Goal: Use online tool/utility: Utilize a website feature to perform a specific function

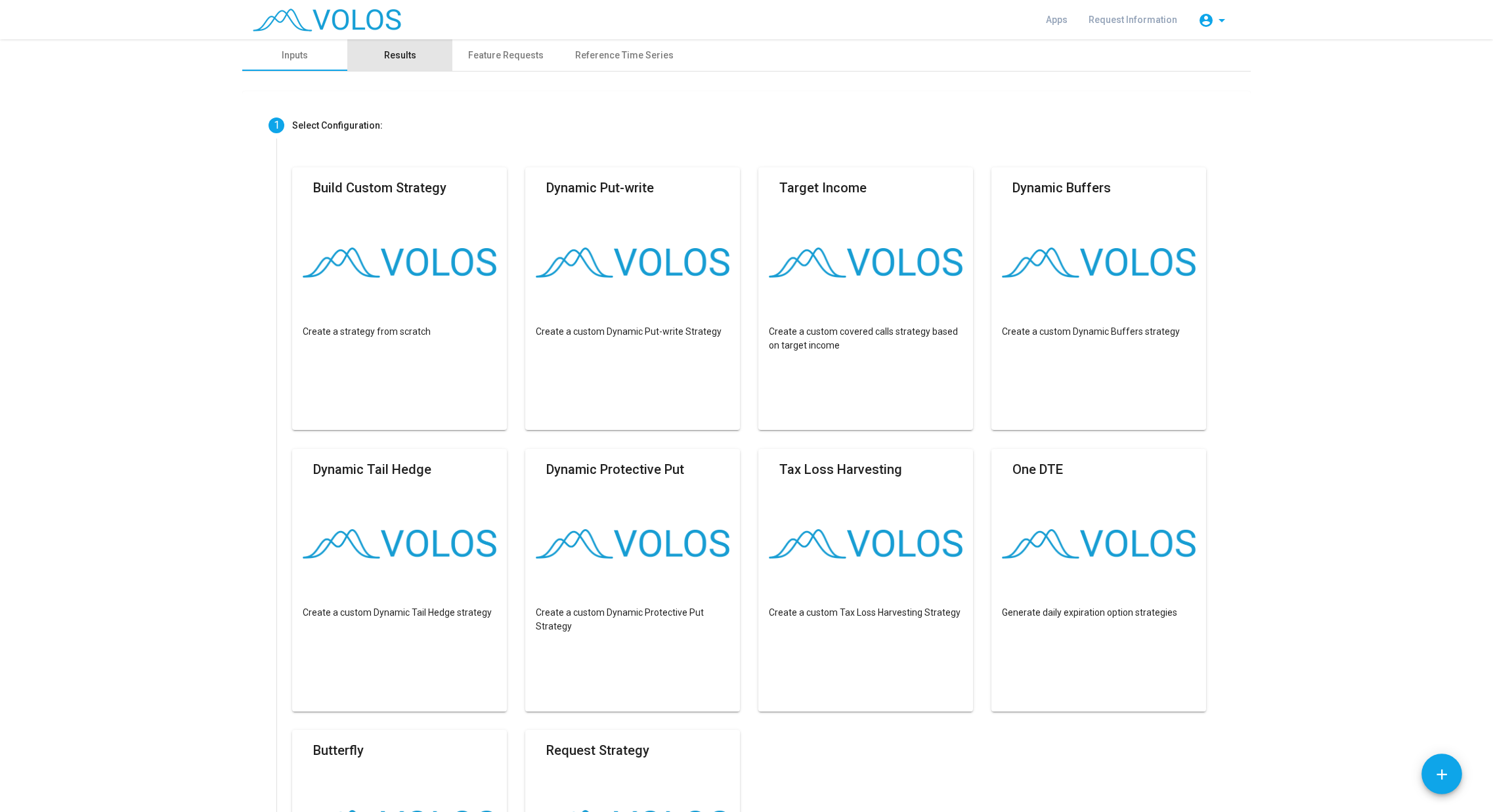
click at [390, 54] on div "Results" at bounding box center [400, 55] width 32 height 14
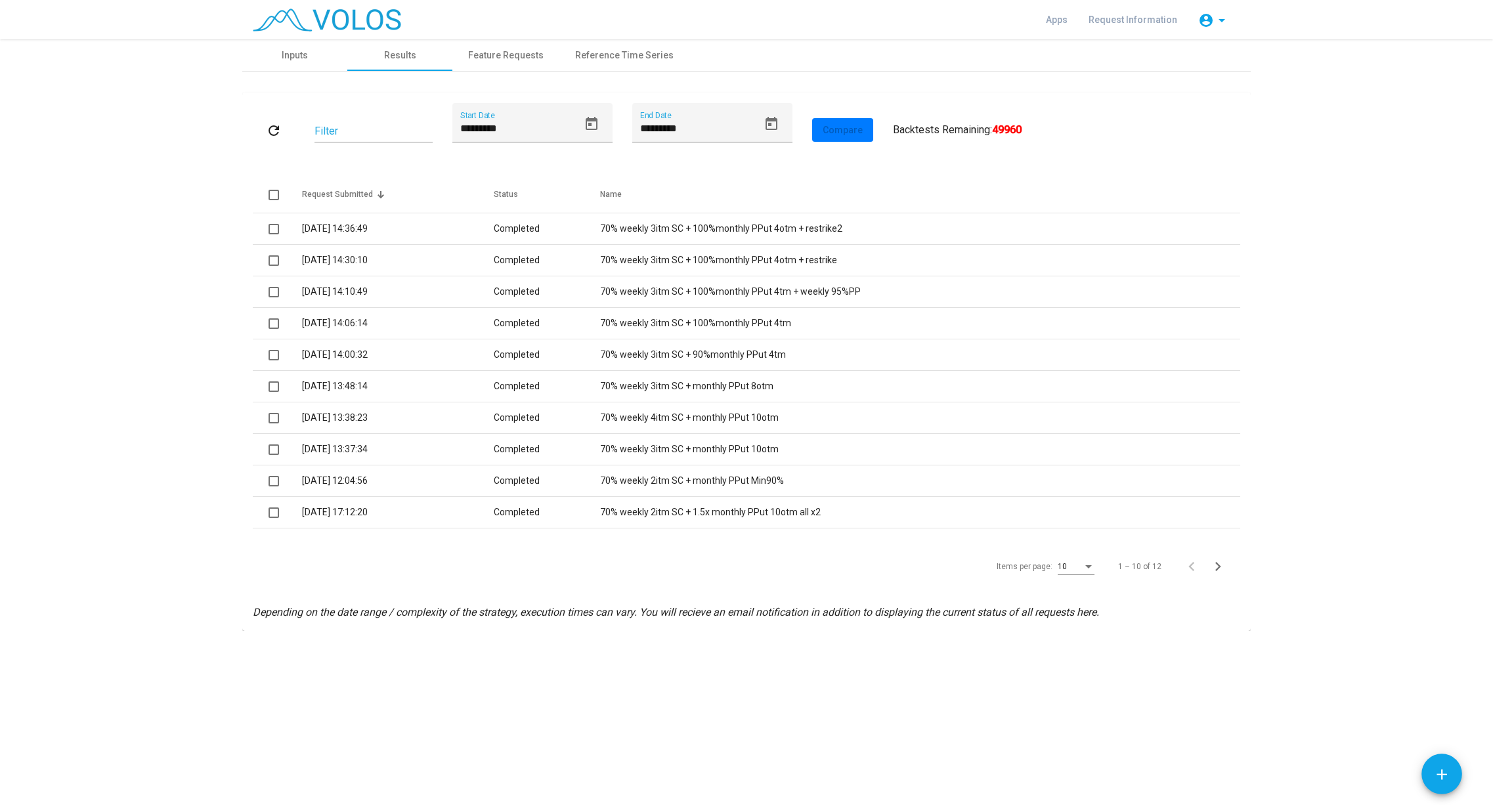
click at [1104, 571] on div "1 – 10 of 12" at bounding box center [1168, 566] width 132 height 26
click at [1083, 567] on div "10" at bounding box center [1070, 567] width 25 height 9
click at [1068, 612] on span "20" at bounding box center [1077, 614] width 37 height 24
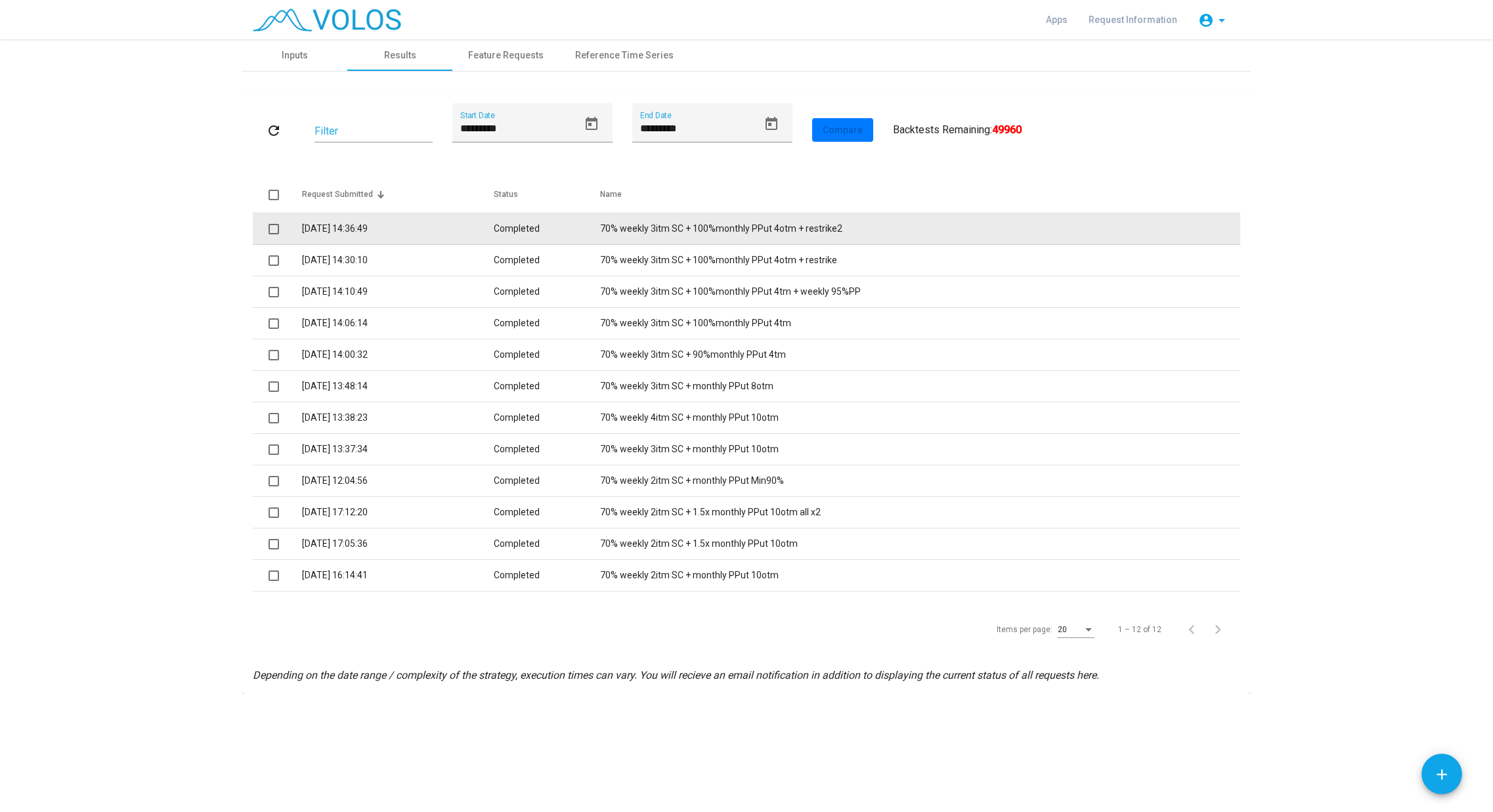
click at [504, 227] on td "Completed" at bounding box center [547, 229] width 106 height 32
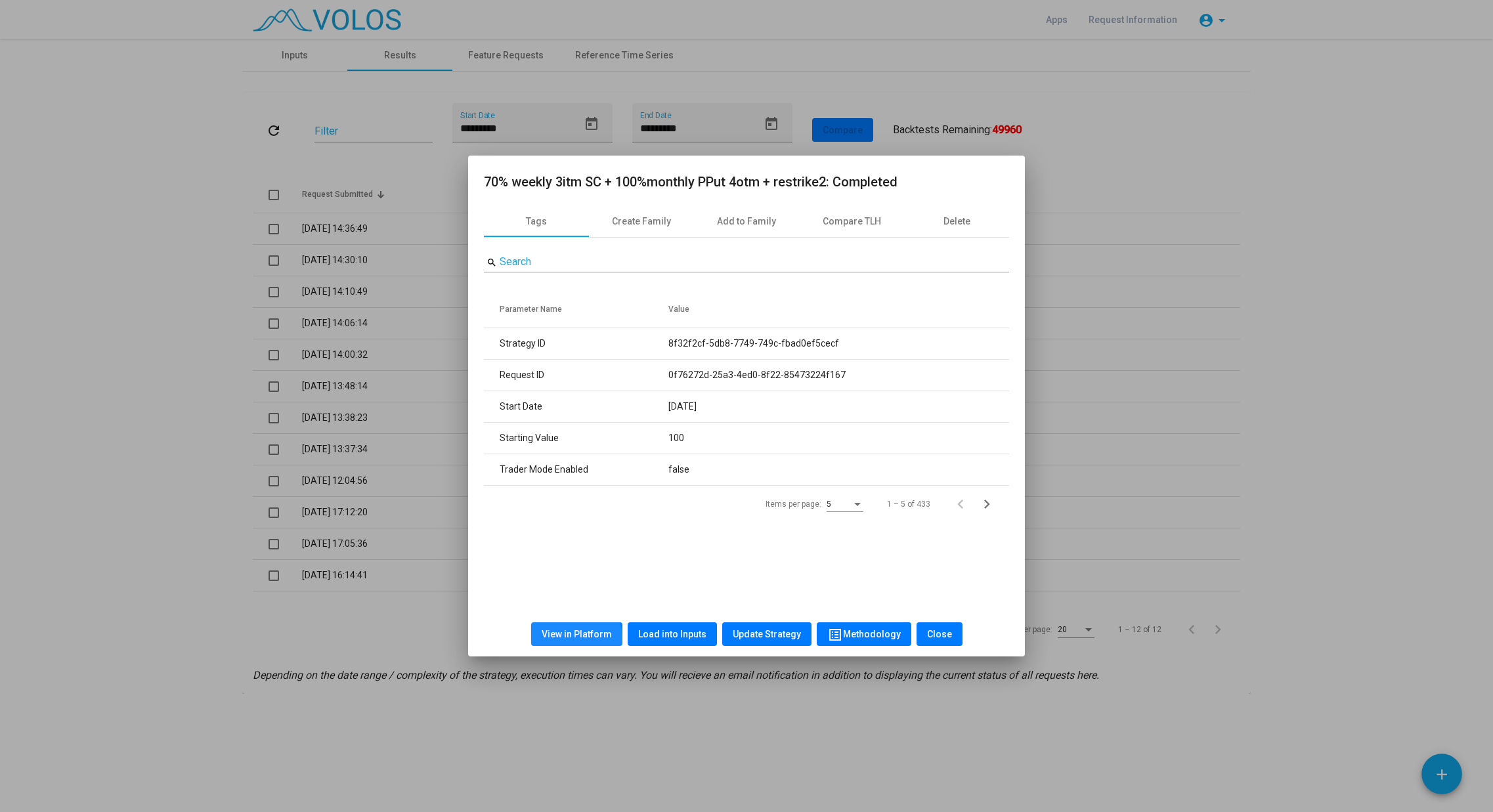
click at [574, 639] on button "View in Platform" at bounding box center [577, 634] width 91 height 24
click at [934, 641] on button "Close" at bounding box center [940, 634] width 46 height 24
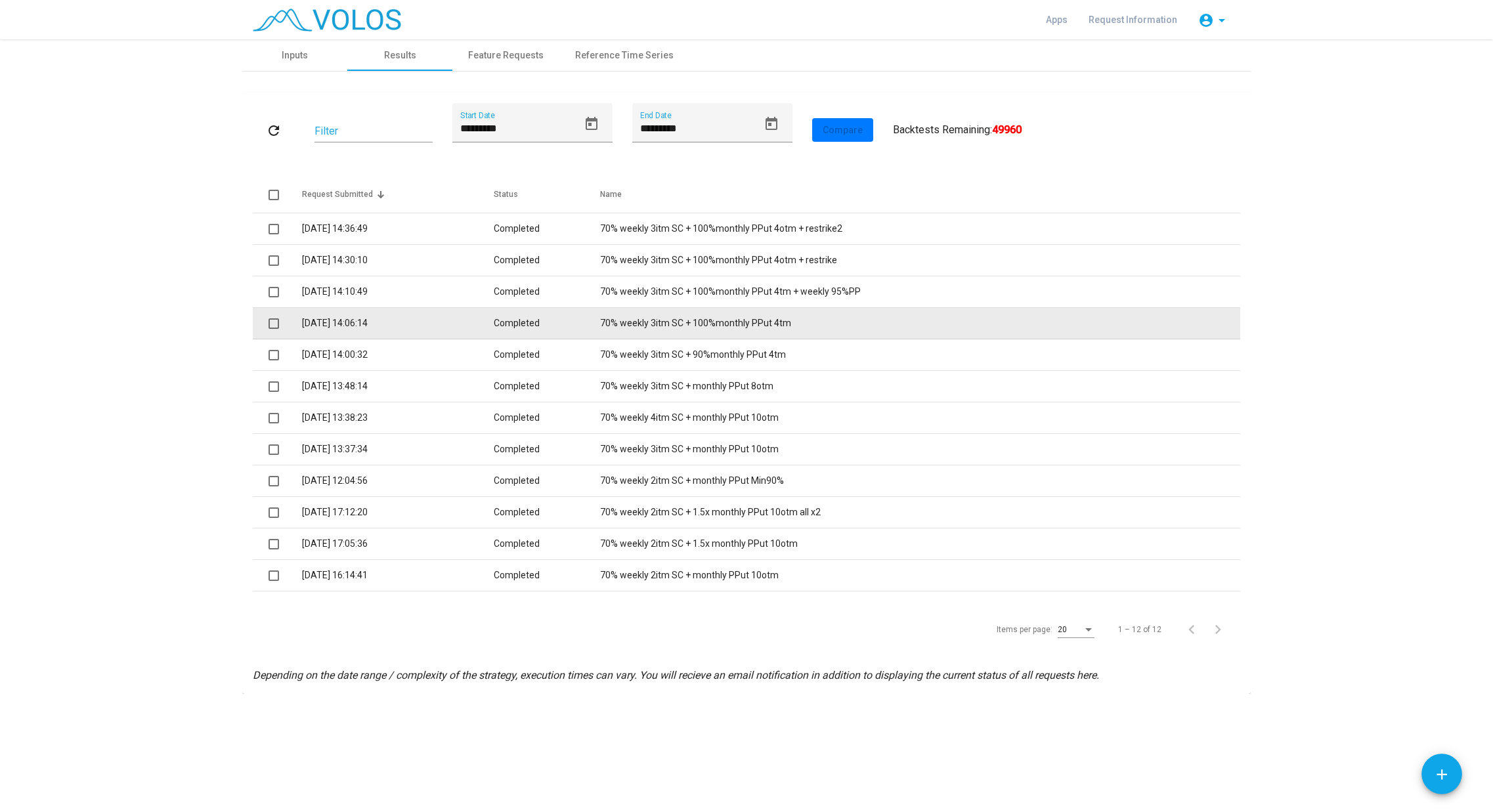
click at [632, 323] on td "70% weekly 3itm SC + 100%monthly PPut 4tm" at bounding box center [920, 323] width 640 height 32
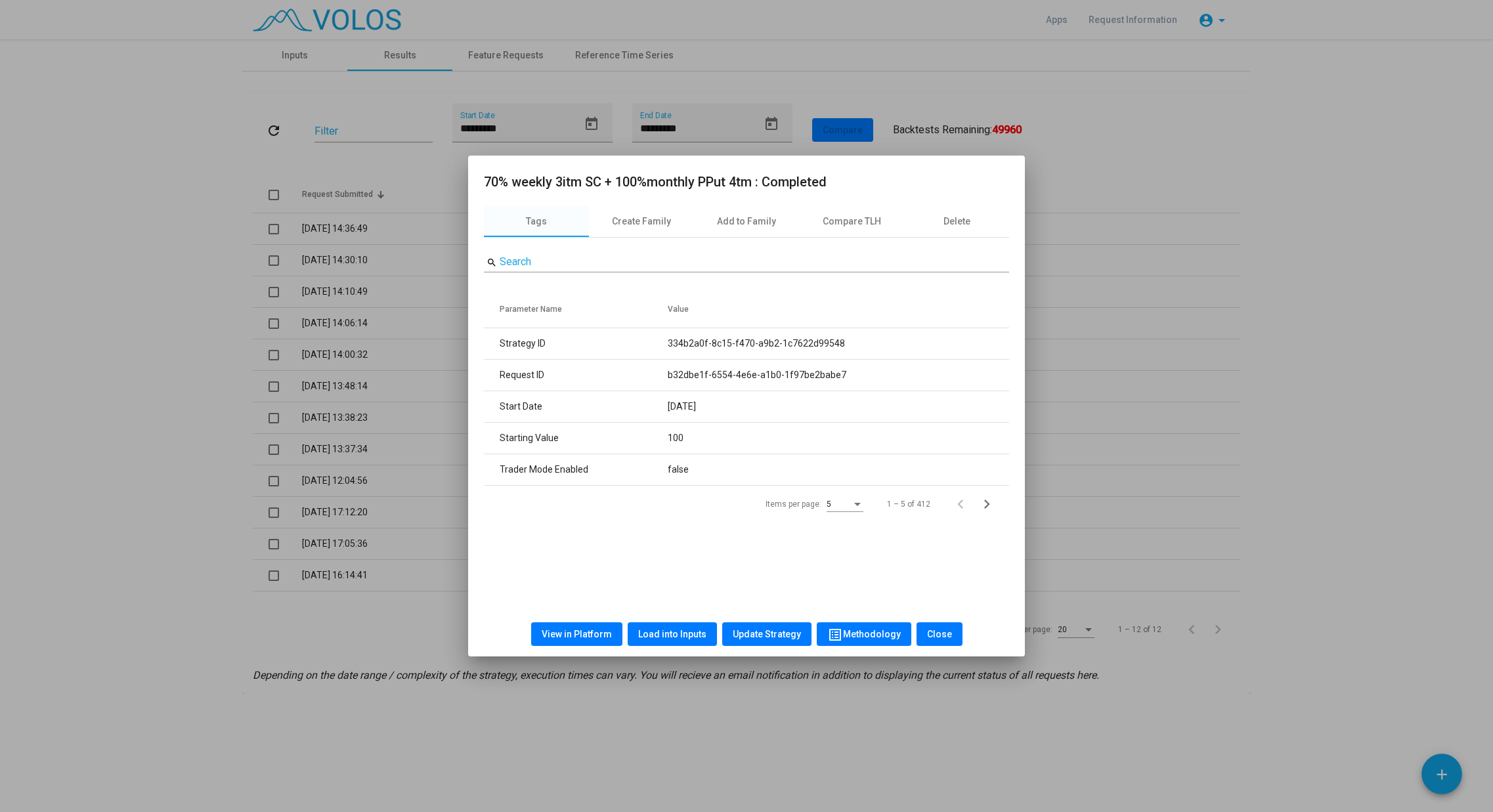
click at [563, 626] on button "View in Platform" at bounding box center [577, 634] width 91 height 24
click at [665, 639] on span "Load into Inputs" at bounding box center [672, 635] width 69 height 11
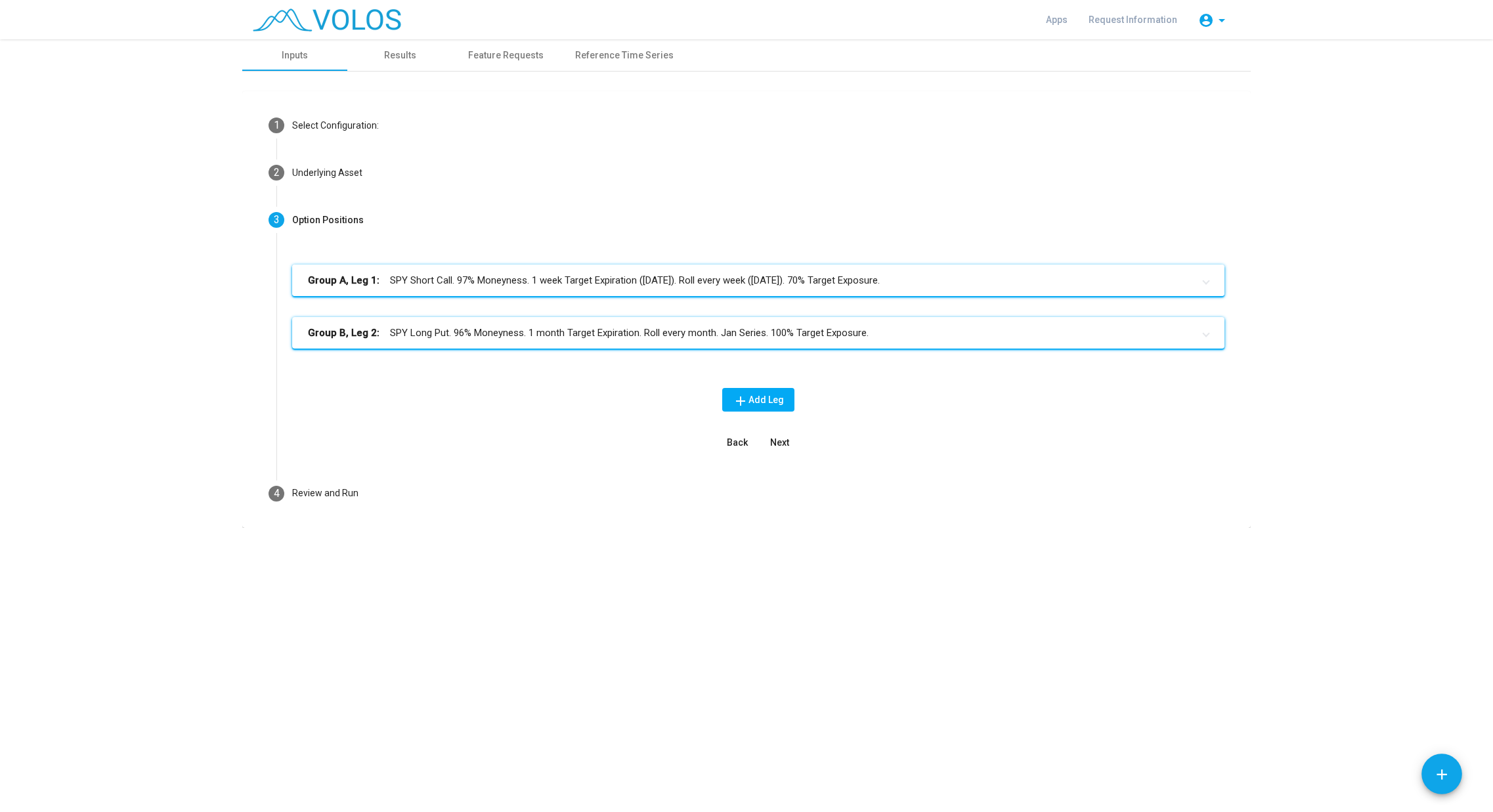
click at [580, 280] on mat-panel-title "Group A, Leg 1: SPY Short Call. 97% Moneyness. 1 week Target Expiration ([DATE]…" at bounding box center [750, 280] width 885 height 15
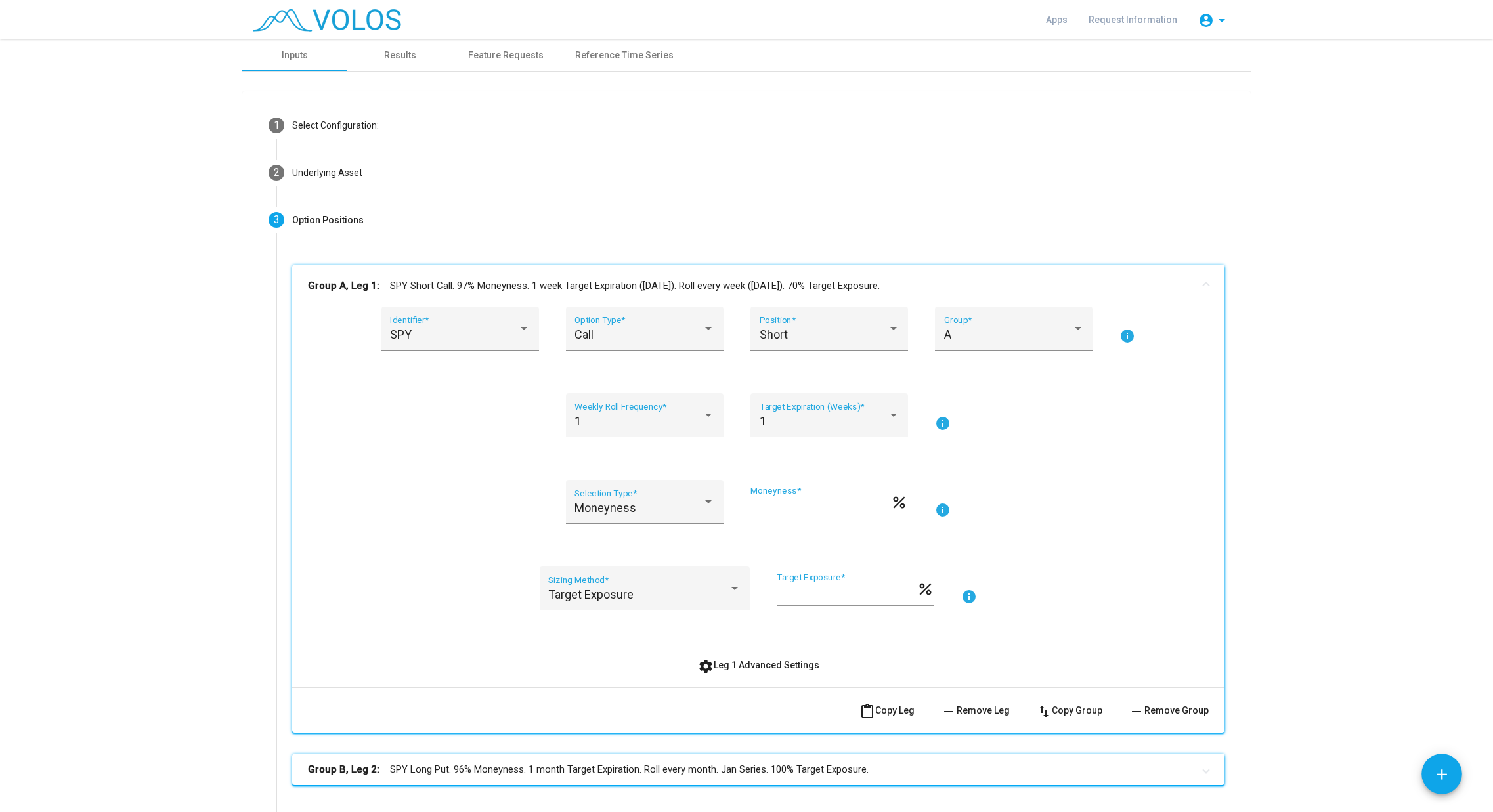
click at [900, 713] on span "content_paste Copy Leg" at bounding box center [887, 710] width 55 height 11
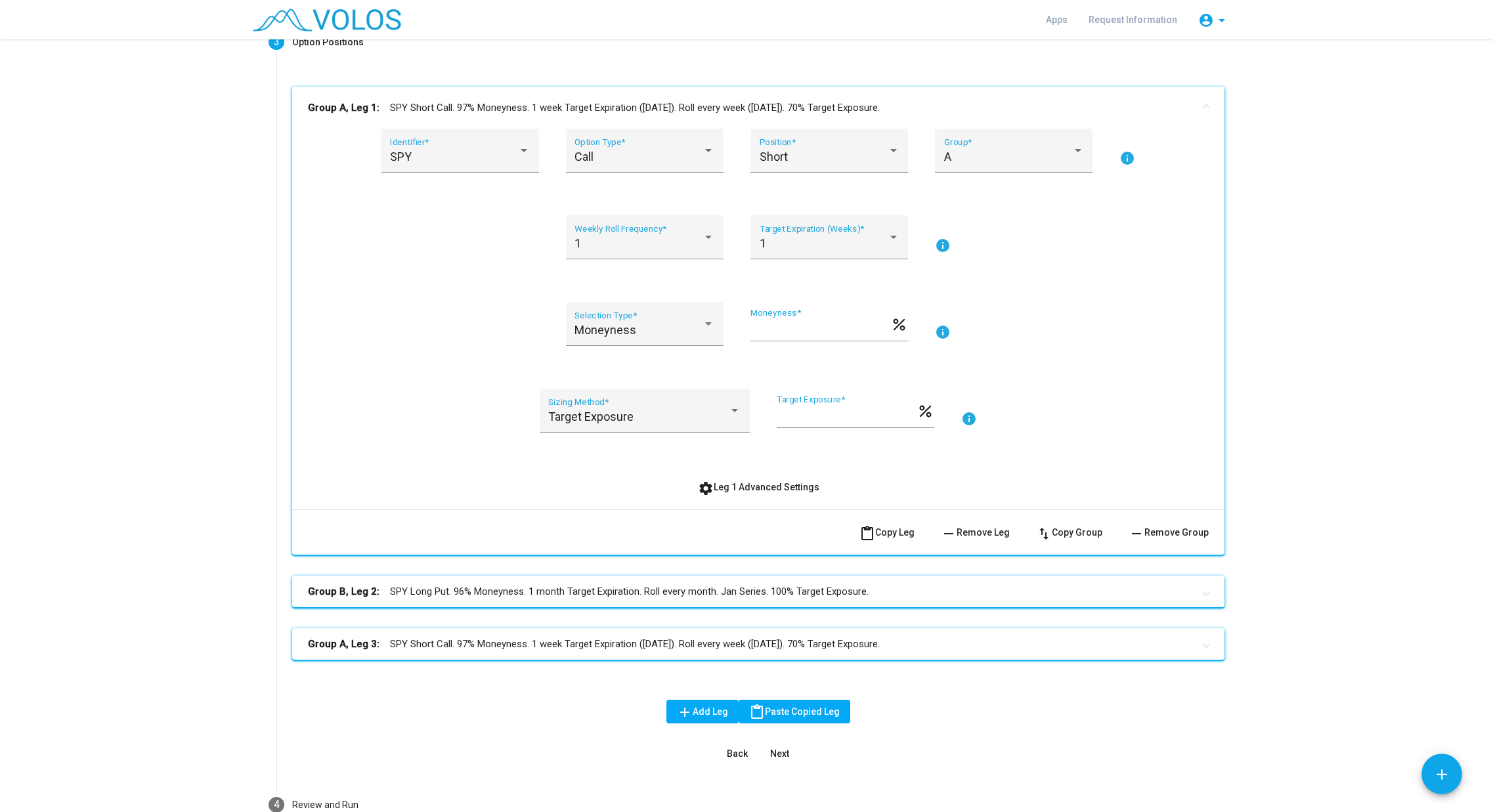
scroll to position [197, 0]
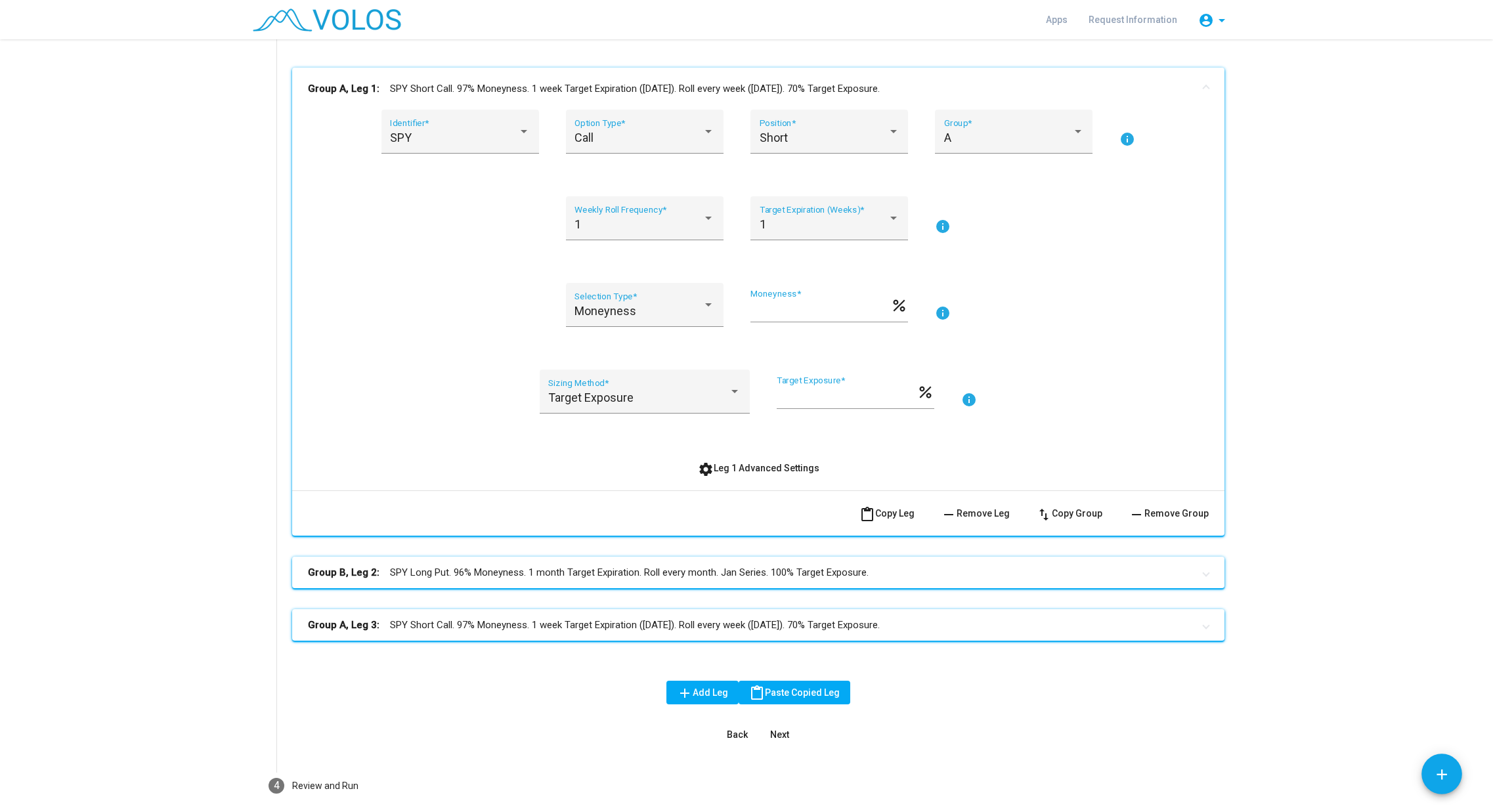
click at [897, 516] on span "content_paste Copy Leg" at bounding box center [887, 514] width 55 height 11
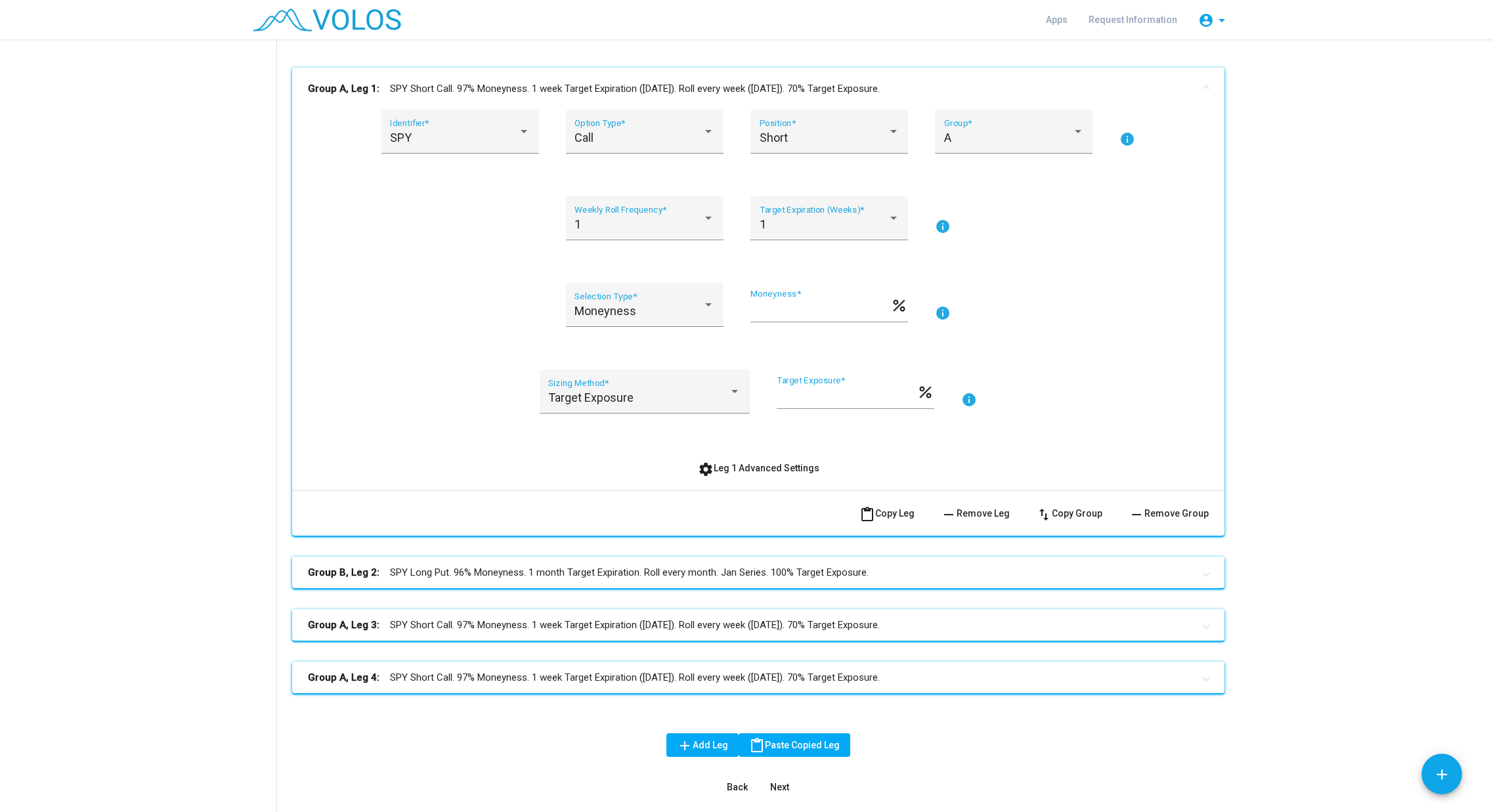
click at [897, 516] on span "content_paste Copy Leg" at bounding box center [887, 514] width 55 height 11
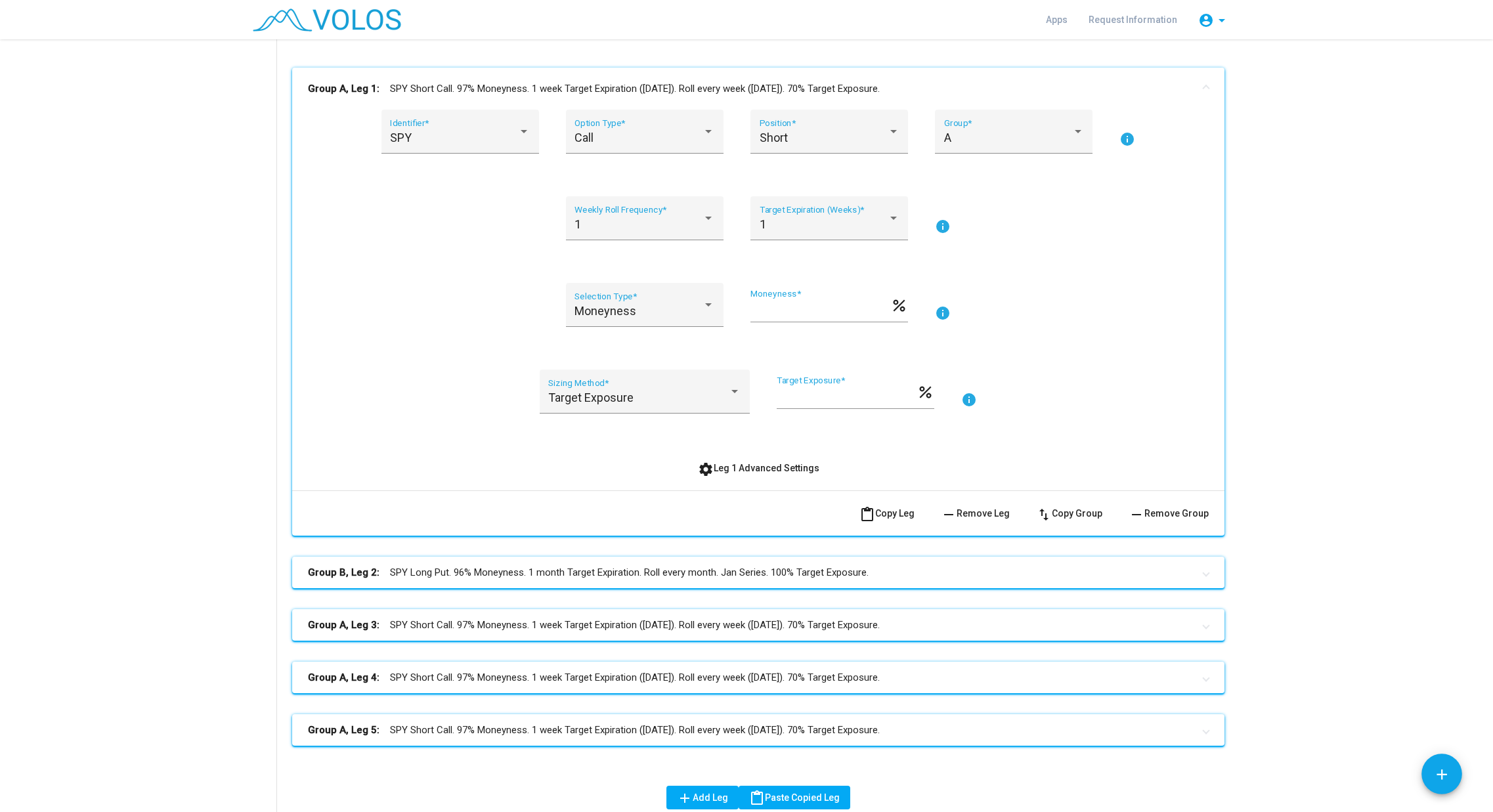
scroll to position [66, 0]
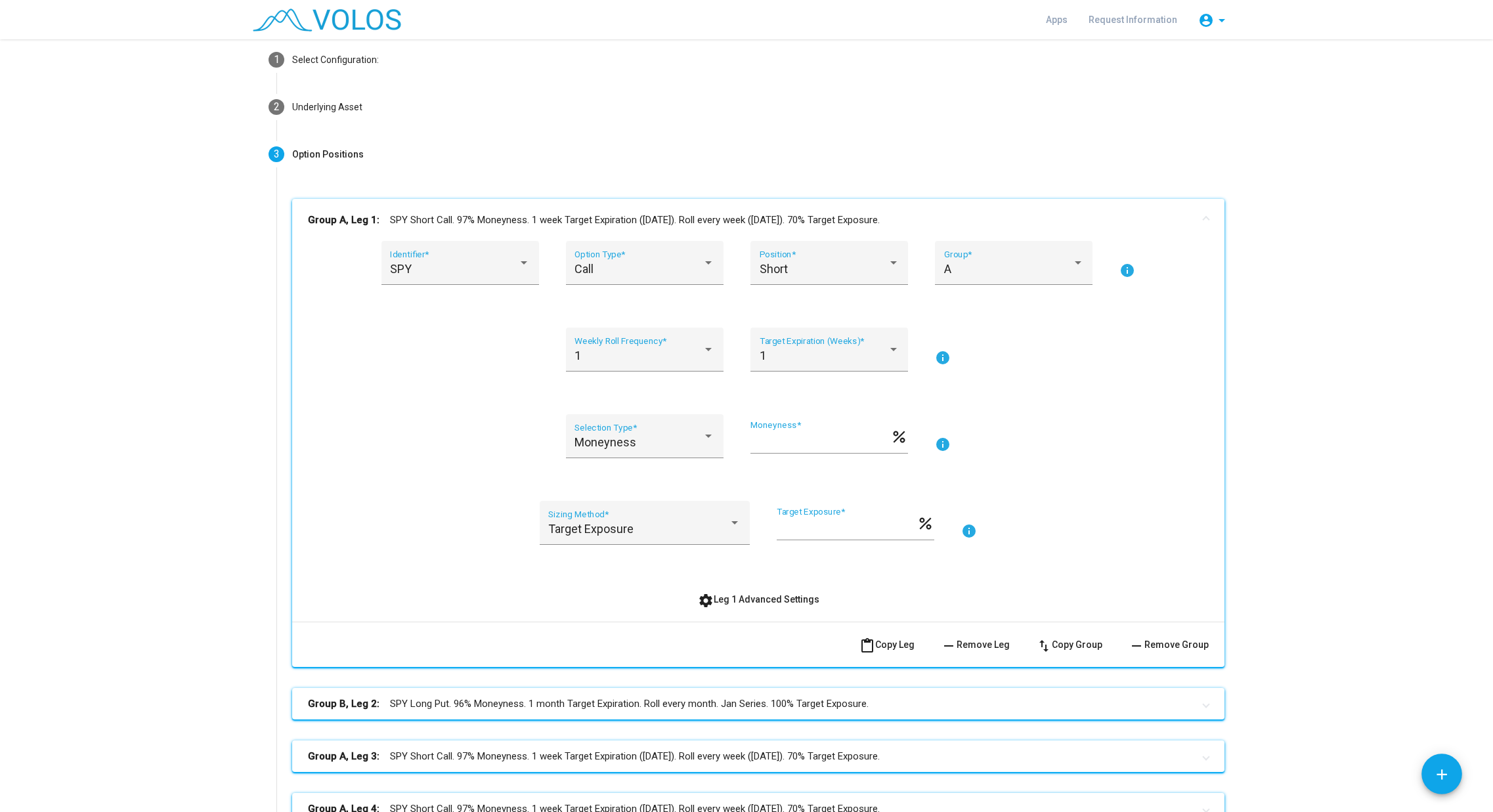
click at [786, 525] on input "**" at bounding box center [847, 529] width 140 height 13
click at [706, 354] on div at bounding box center [709, 350] width 12 height 13
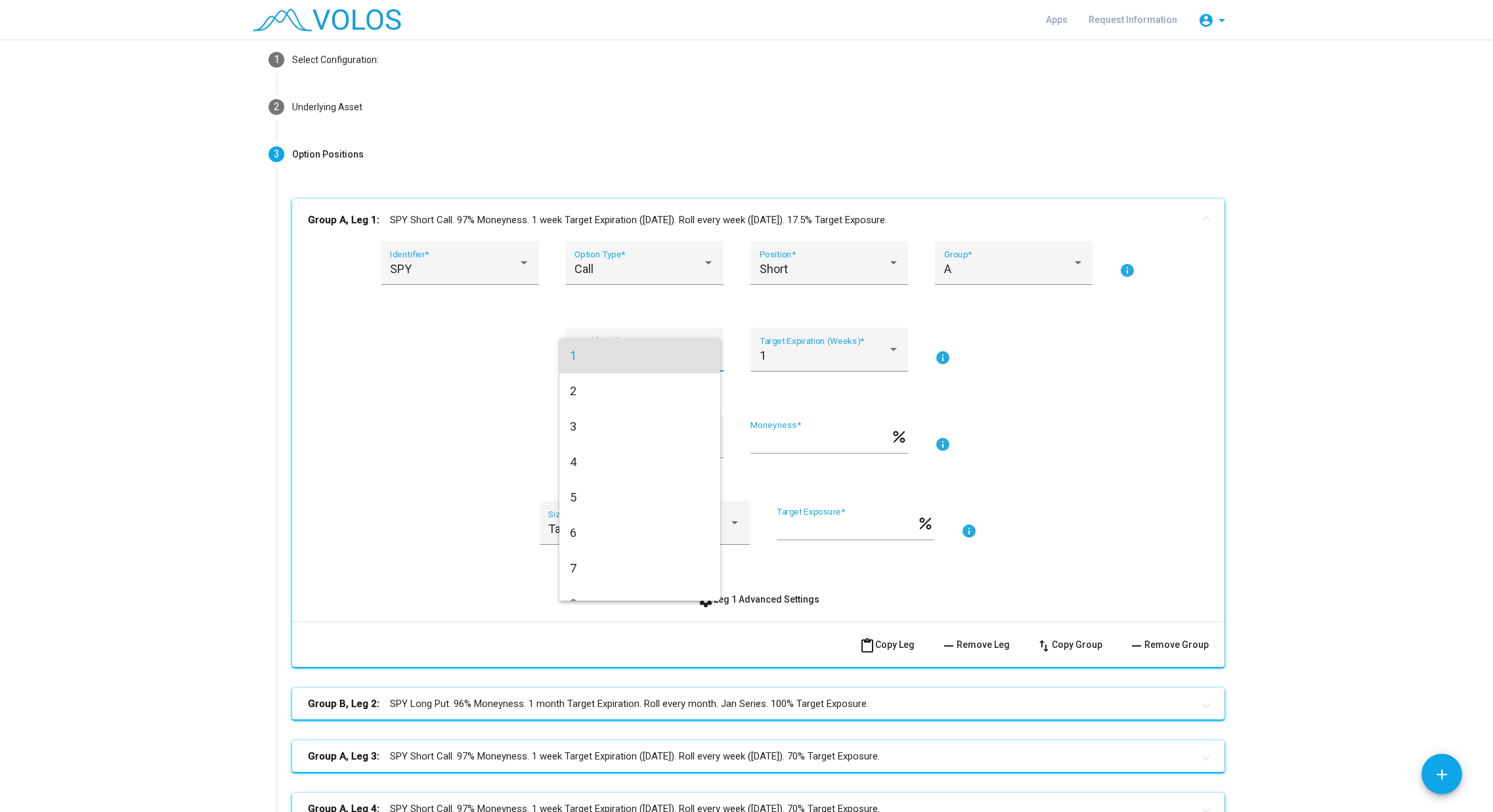
click at [706, 354] on mat-option "1" at bounding box center [639, 356] width 161 height 36
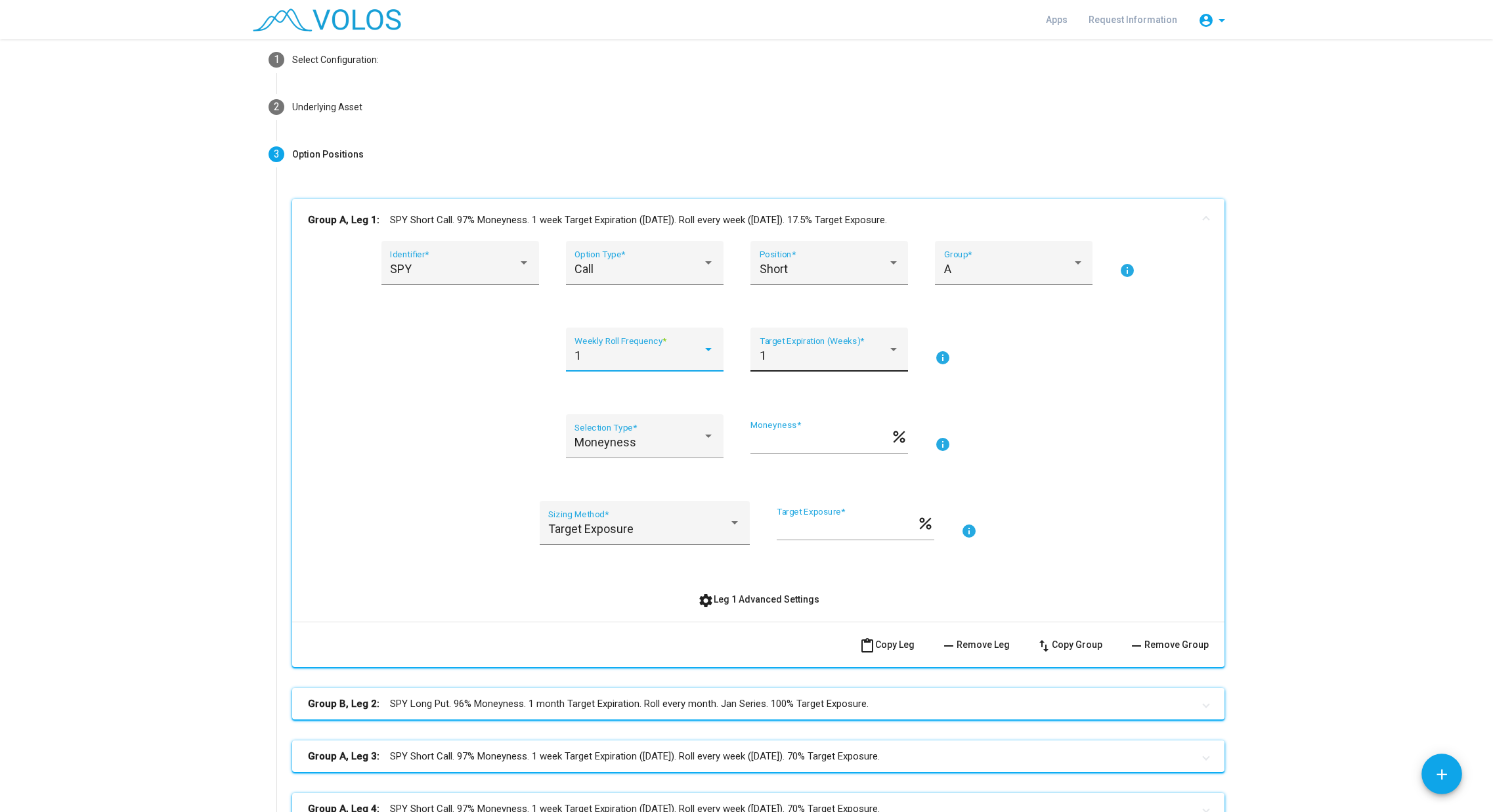
click at [895, 356] on div "1 Target Expiration (Weeks) *" at bounding box center [829, 349] width 157 height 44
click at [1064, 374] on div at bounding box center [746, 406] width 1493 height 812
click at [706, 356] on div at bounding box center [709, 350] width 12 height 13
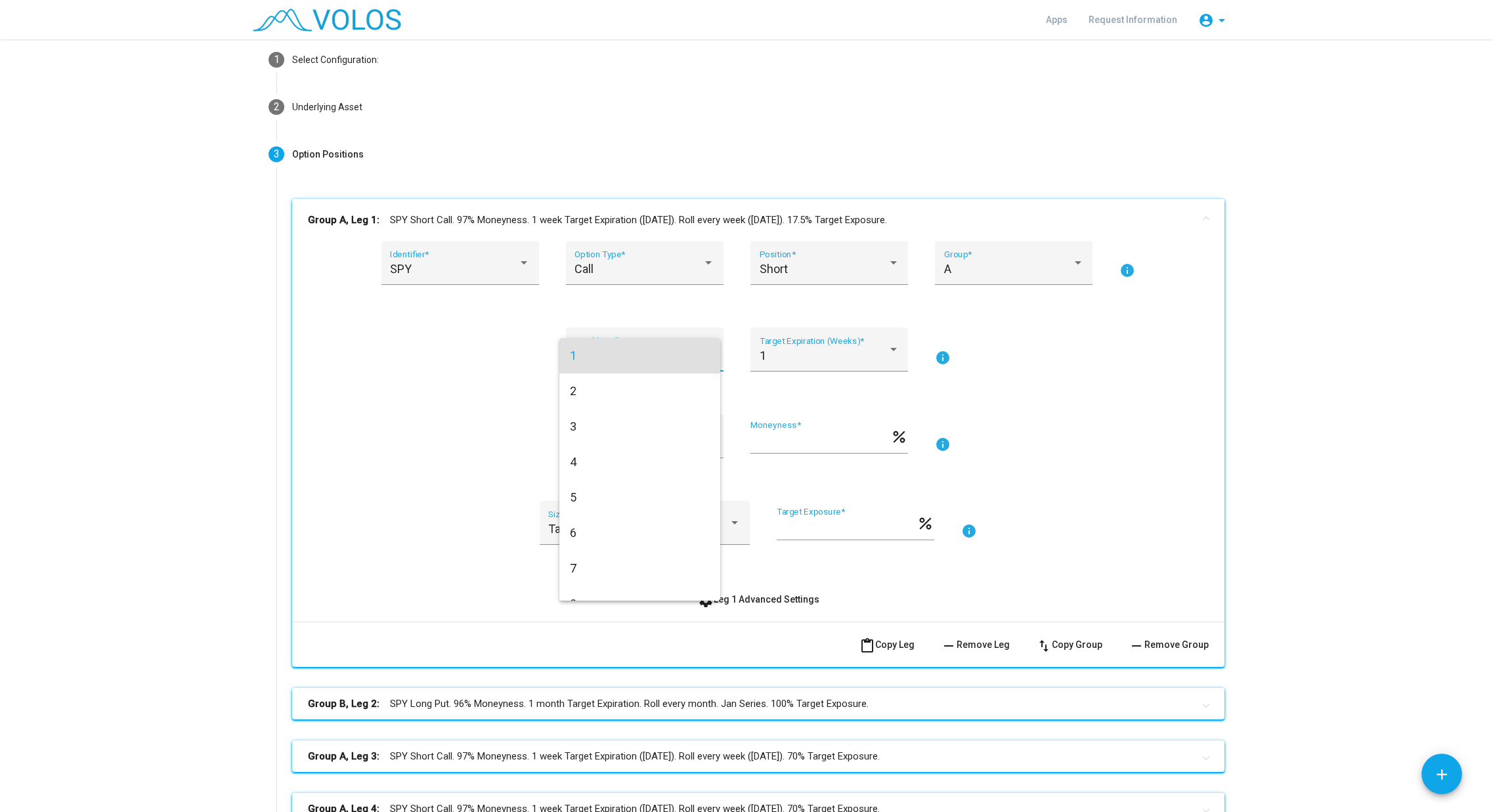
drag, startPoint x: 1490, startPoint y: 430, endPoint x: 1480, endPoint y: 555, distance: 125.4
click at [1486, 562] on div at bounding box center [746, 406] width 1493 height 812
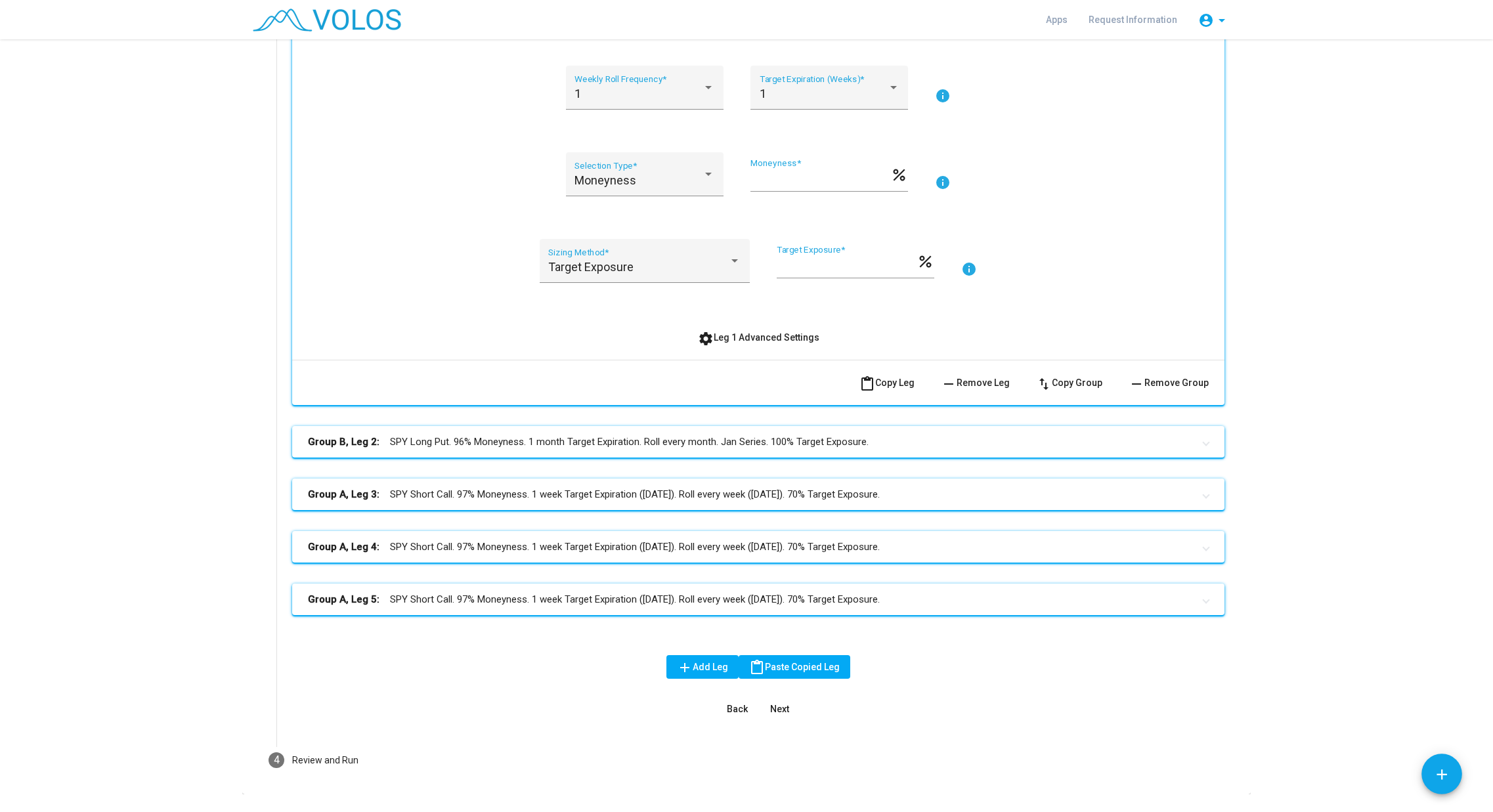
scroll to position [329, 0]
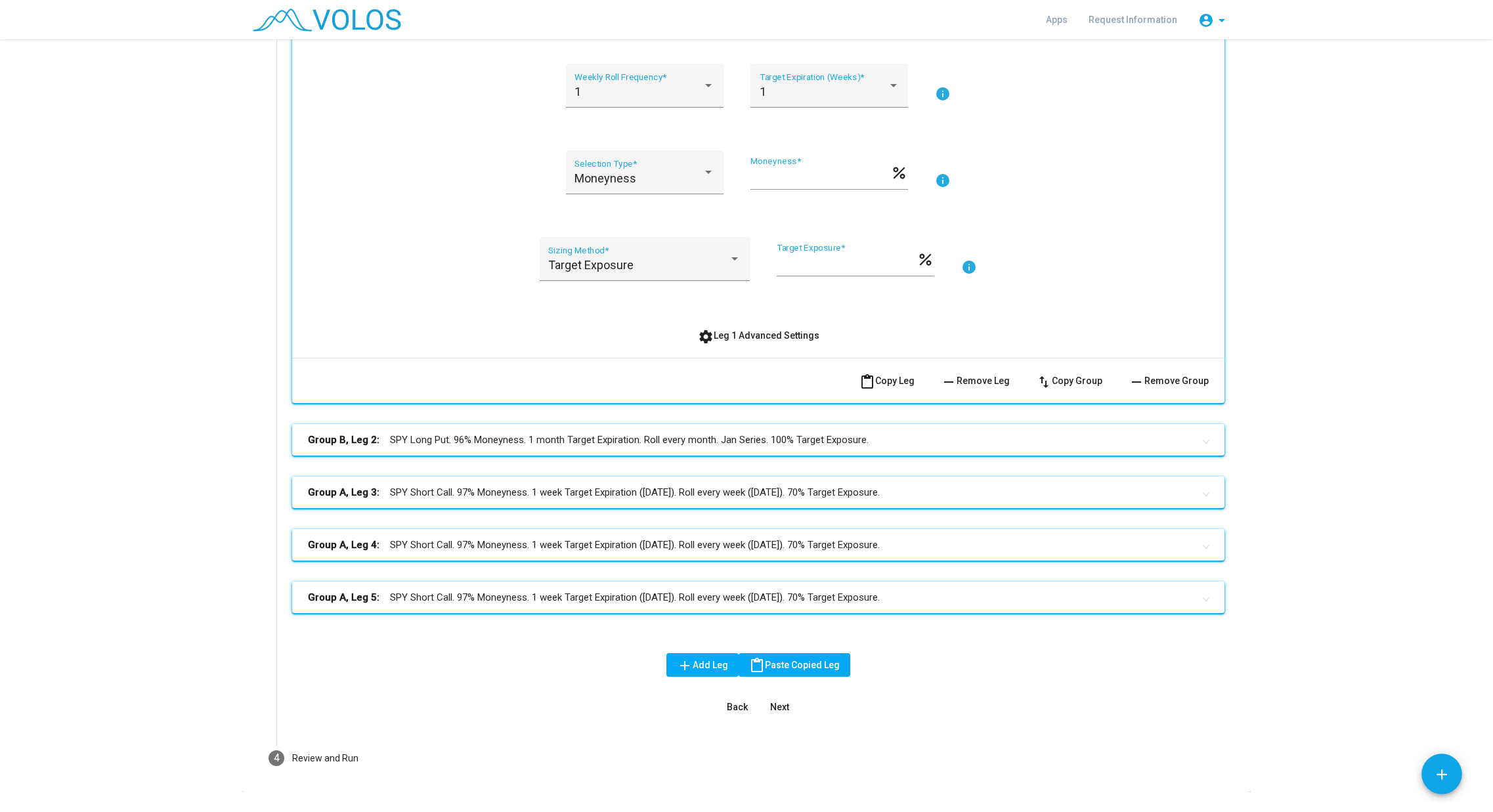
click at [1062, 444] on mat-panel-title "Group B, Leg 2: SPY Long Put. 96% Moneyness. 1 month Target Expiration. Roll ev…" at bounding box center [750, 440] width 885 height 15
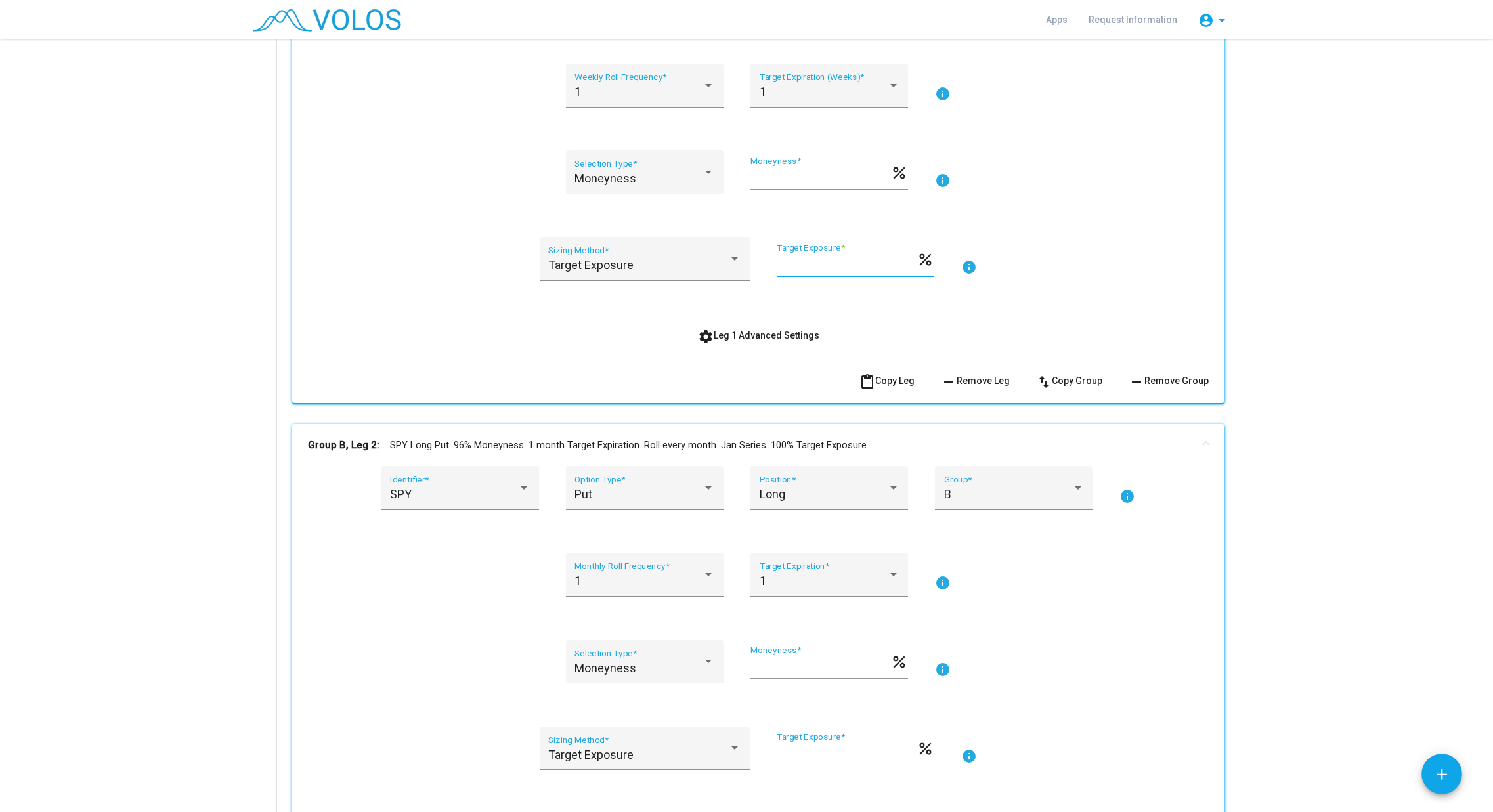
scroll to position [1, 0]
drag, startPoint x: 807, startPoint y: 263, endPoint x: 774, endPoint y: 272, distance: 34.2
click at [777, 272] on div "**** Target Exposure *" at bounding box center [847, 259] width 140 height 34
type input "**"
click at [1336, 518] on as-strategy-engine-wrapper "**********" at bounding box center [746, 469] width 1493 height 1520
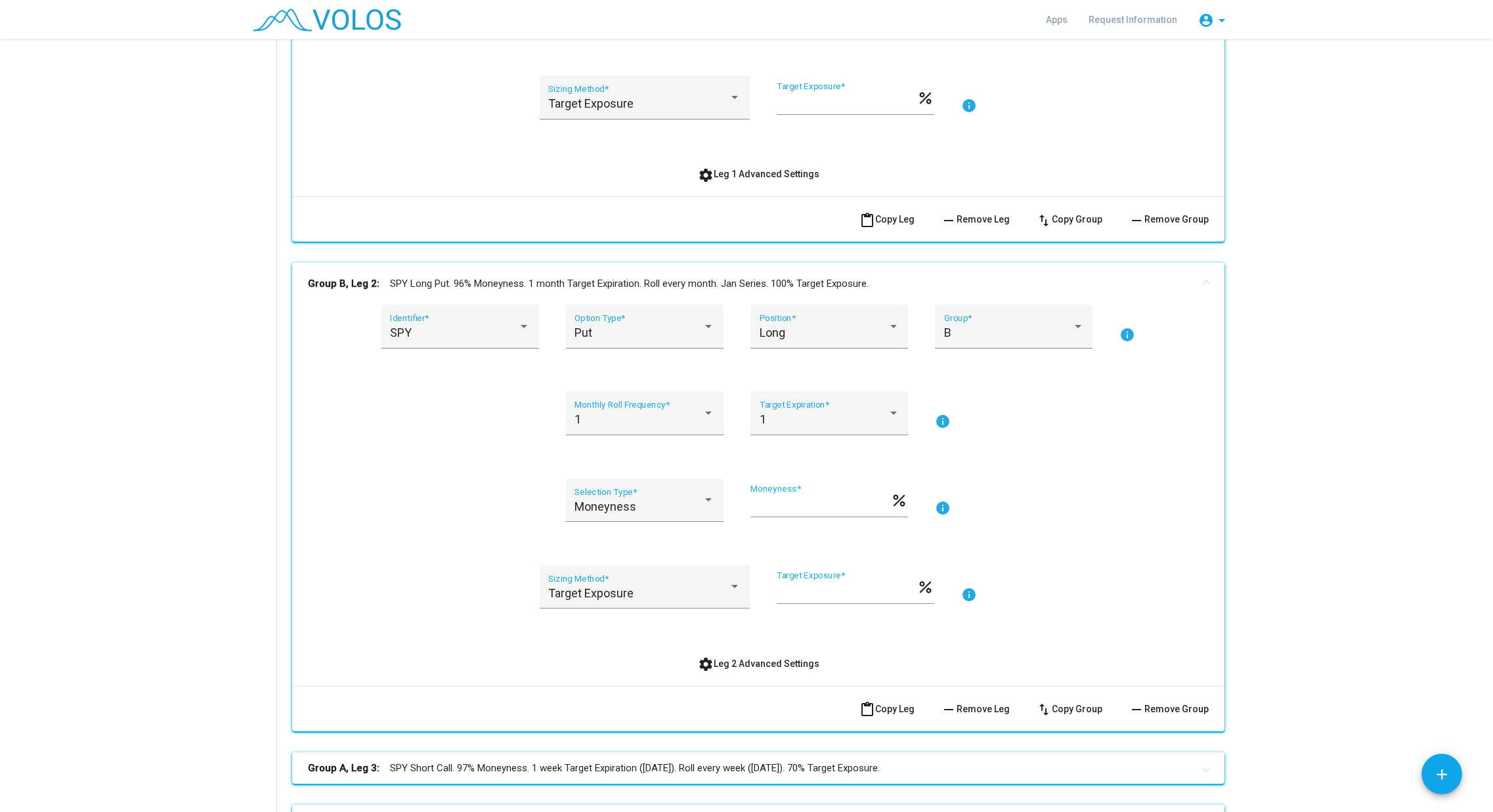
scroll to position [658, 0]
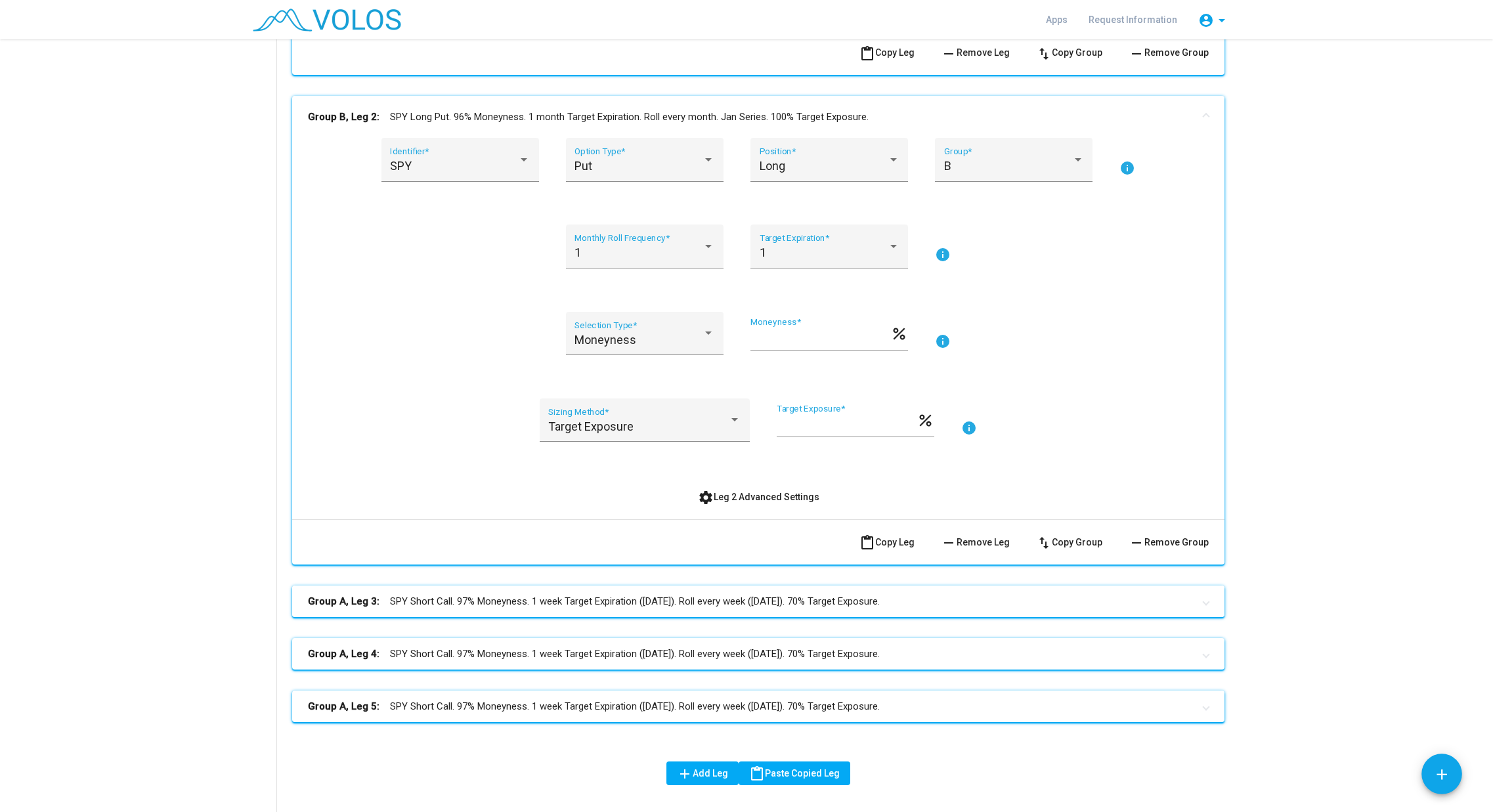
click at [980, 601] on mat-panel-title "Group A, Leg 3: SPY Short Call. 97% Moneyness. 1 week Target Expiration ([DATE]…" at bounding box center [750, 602] width 885 height 15
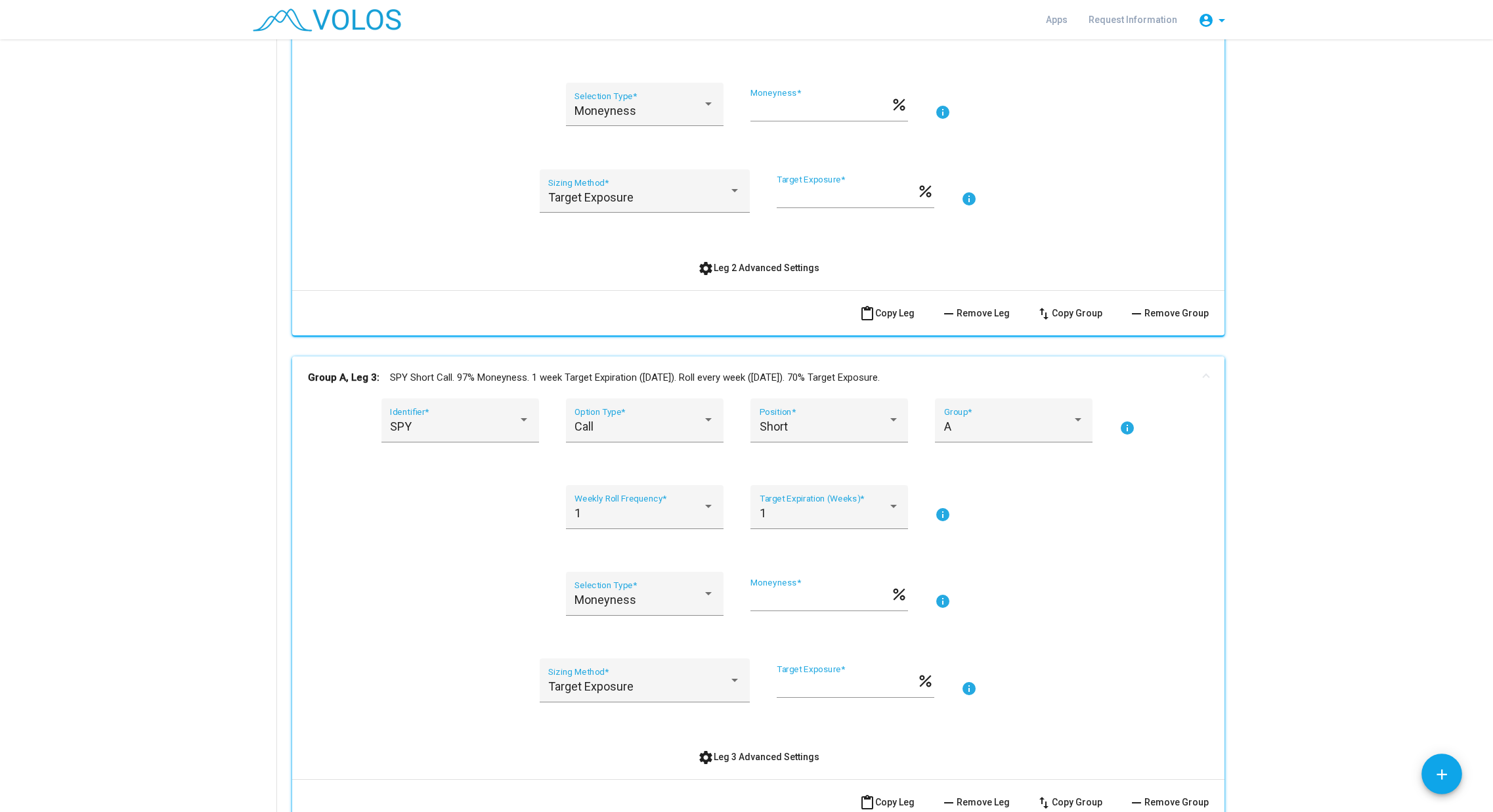
scroll to position [1052, 0]
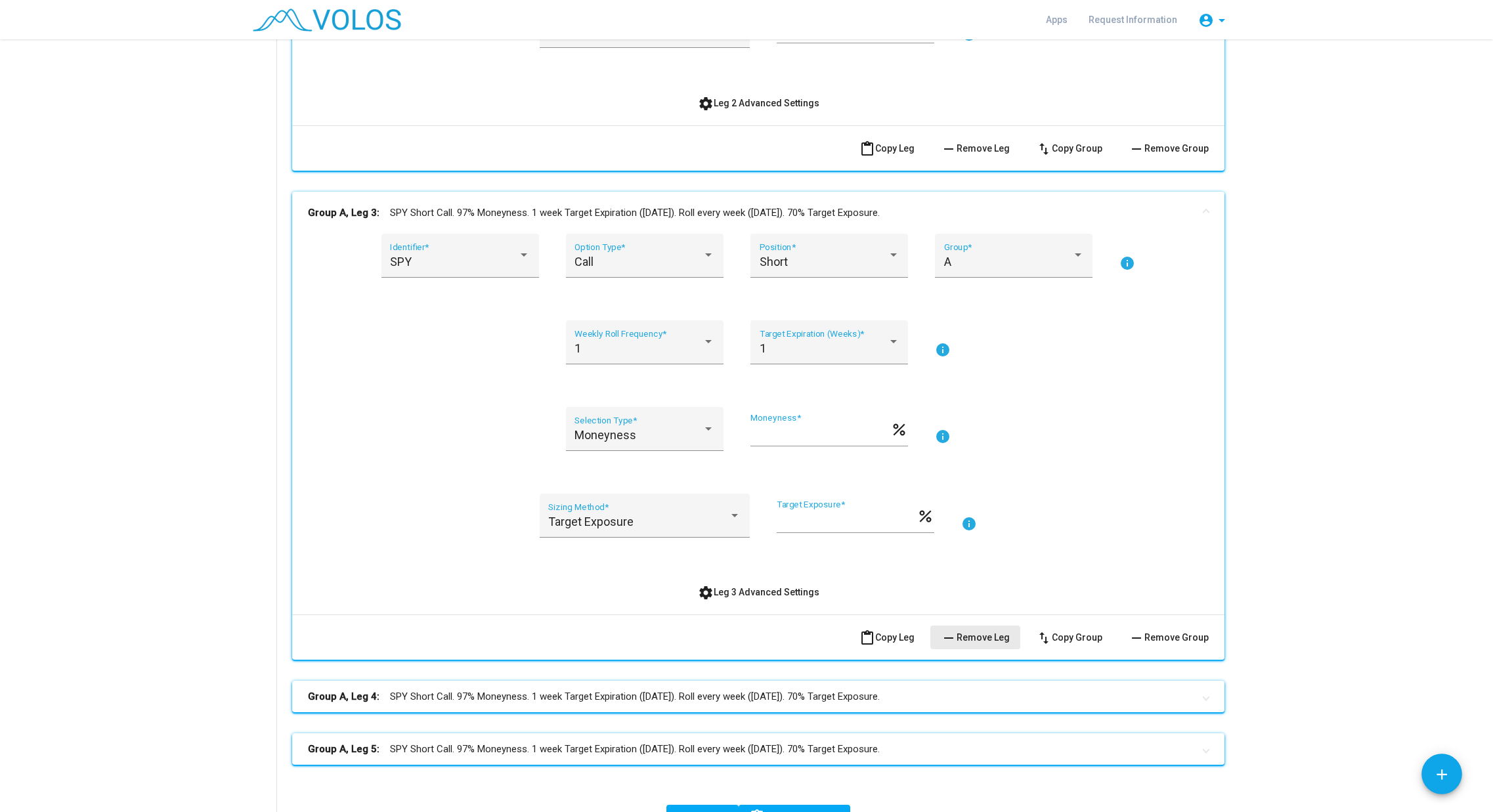
click at [977, 640] on span "remove Remove Leg" at bounding box center [975, 638] width 69 height 11
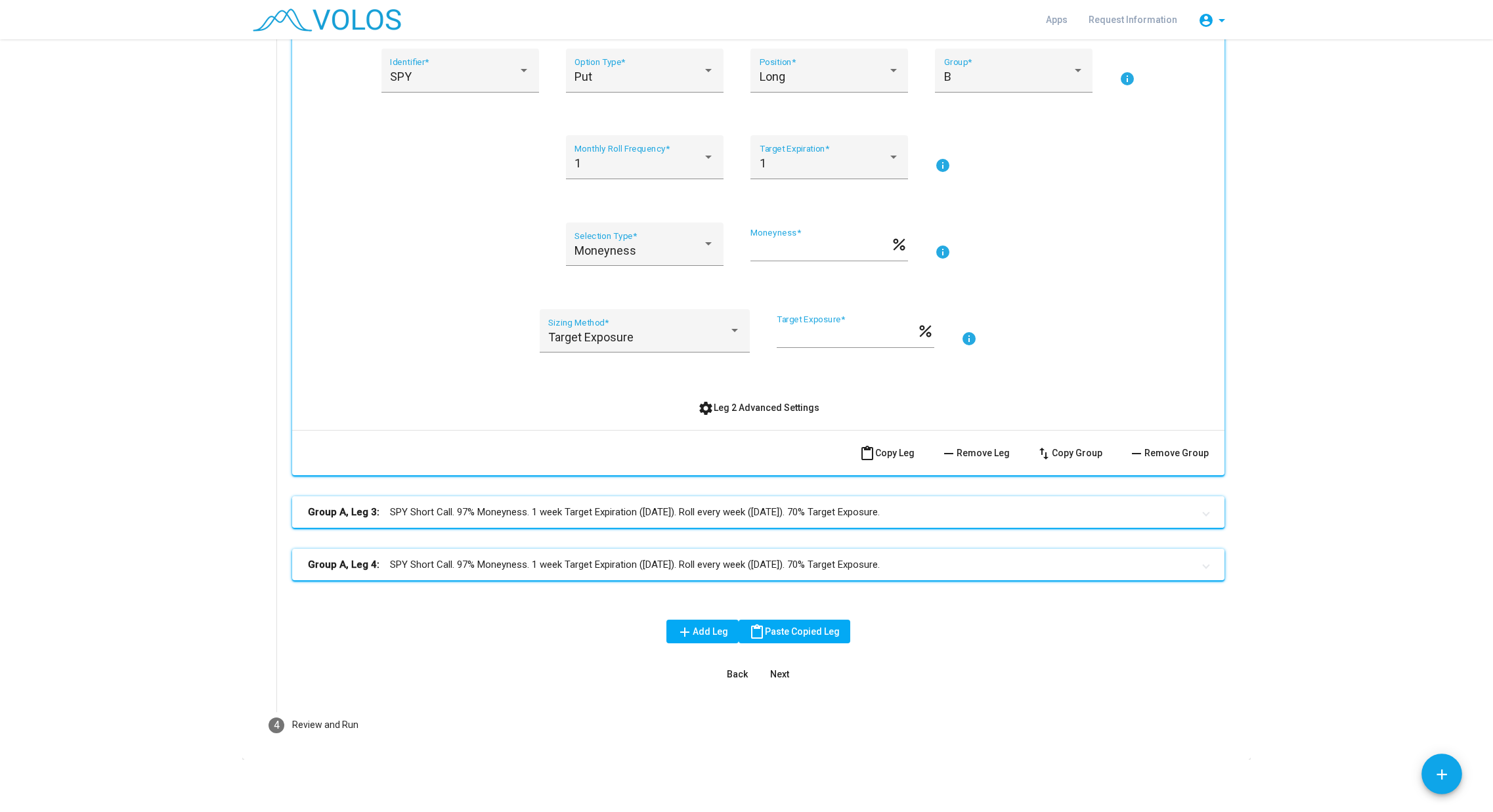
click at [836, 510] on mat-panel-title "Group A, Leg 3: SPY Short Call. 97% Moneyness. 1 week Target Expiration ([DATE]…" at bounding box center [750, 512] width 885 height 15
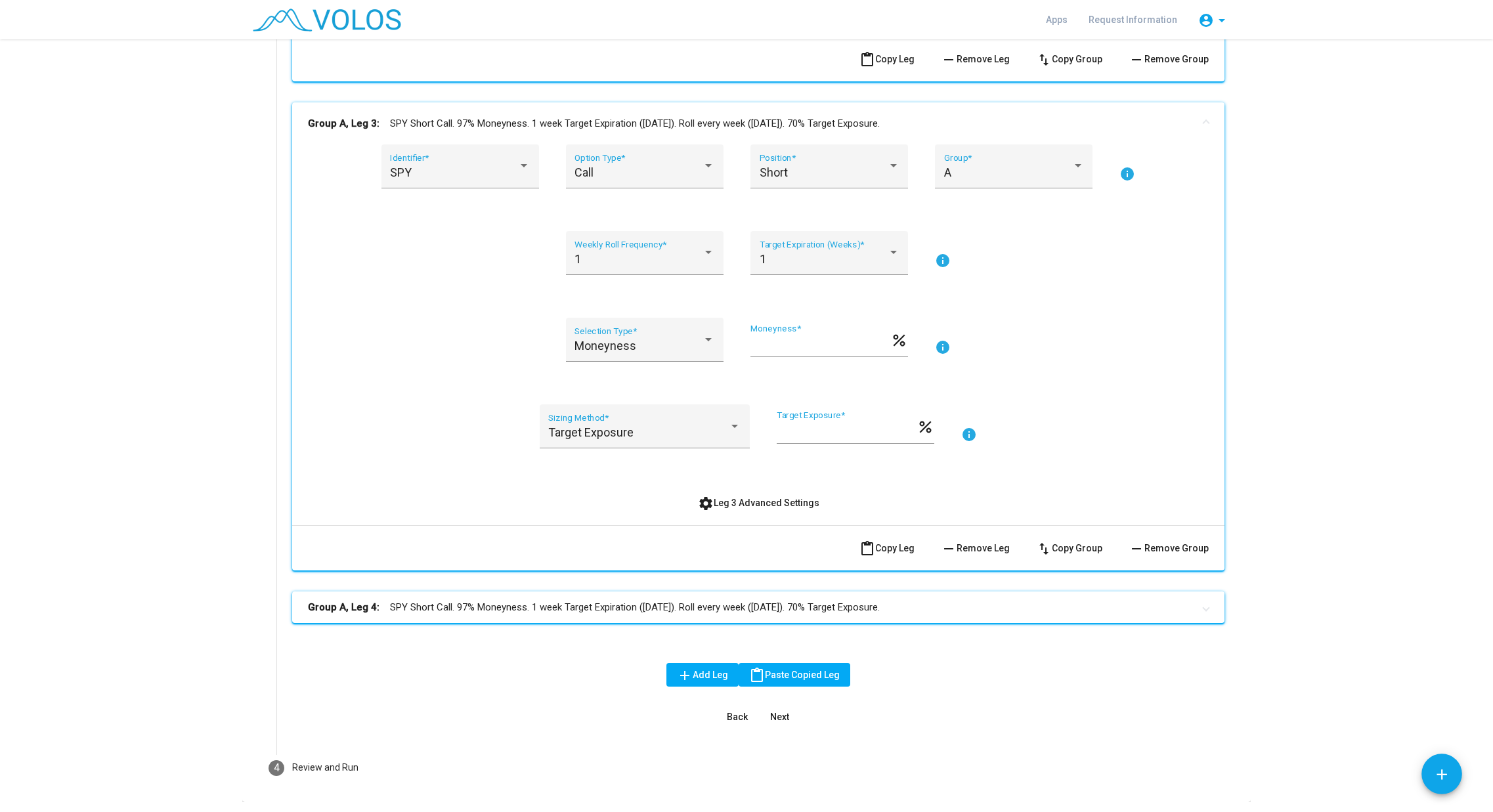
click at [975, 546] on span "remove Remove Leg" at bounding box center [975, 549] width 69 height 11
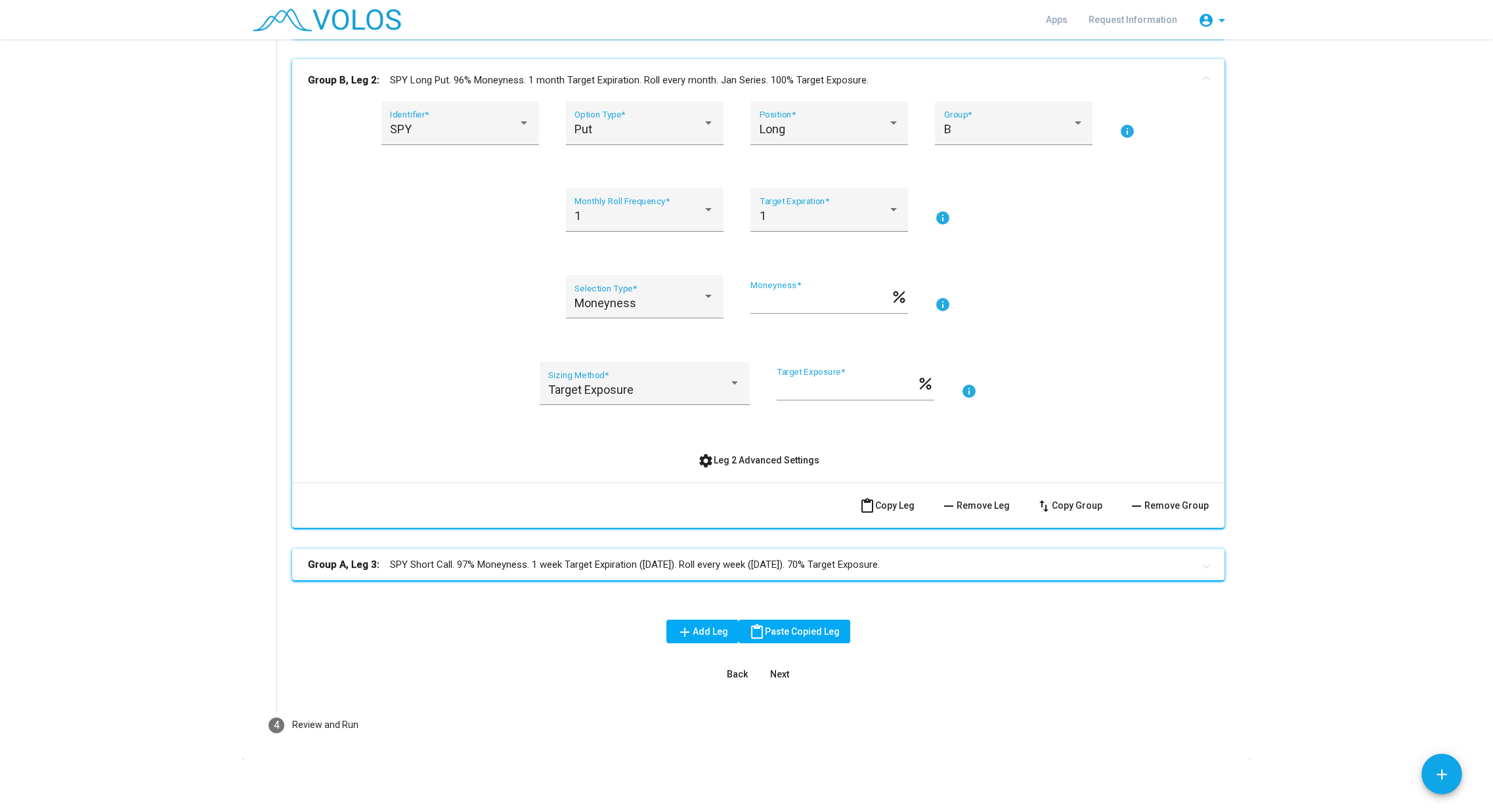
scroll to position [694, 0]
click at [876, 570] on mat-panel-title "Group A, Leg 3: SPY Short Call. 97% Moneyness. 1 week Target Expiration ([DATE]…" at bounding box center [750, 565] width 885 height 15
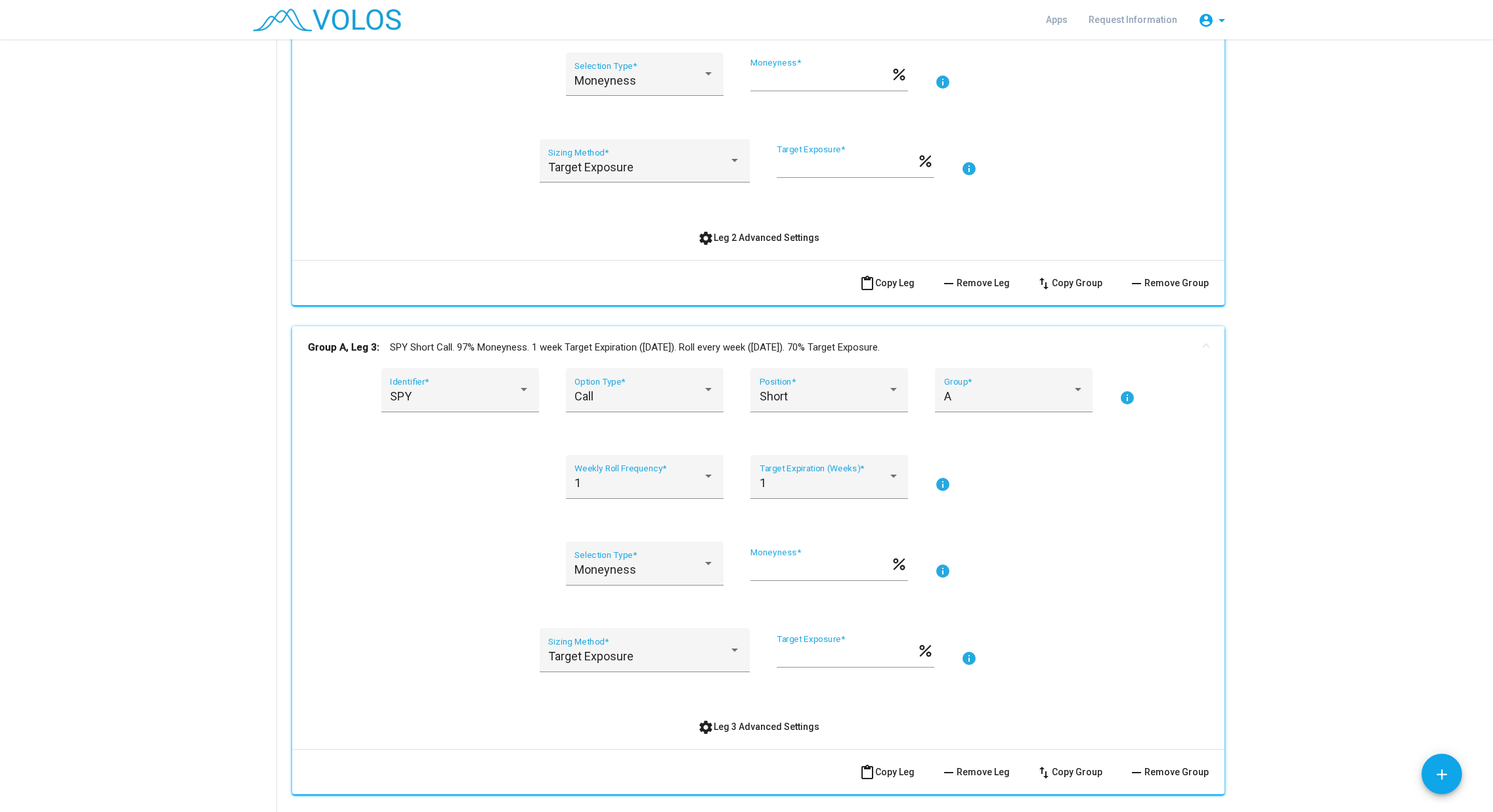
scroll to position [1023, 0]
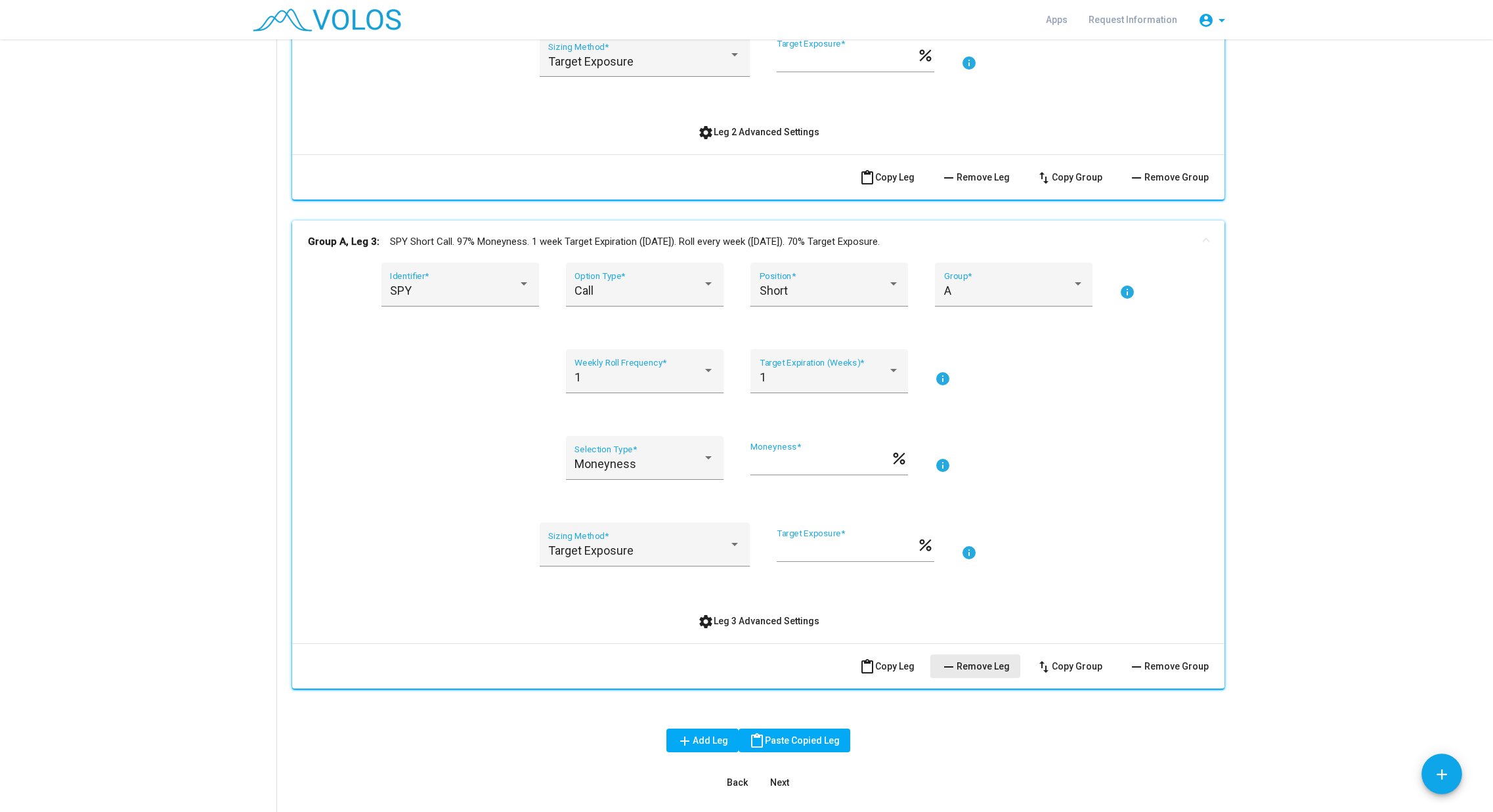
click at [983, 667] on span "remove Remove Leg" at bounding box center [975, 667] width 69 height 11
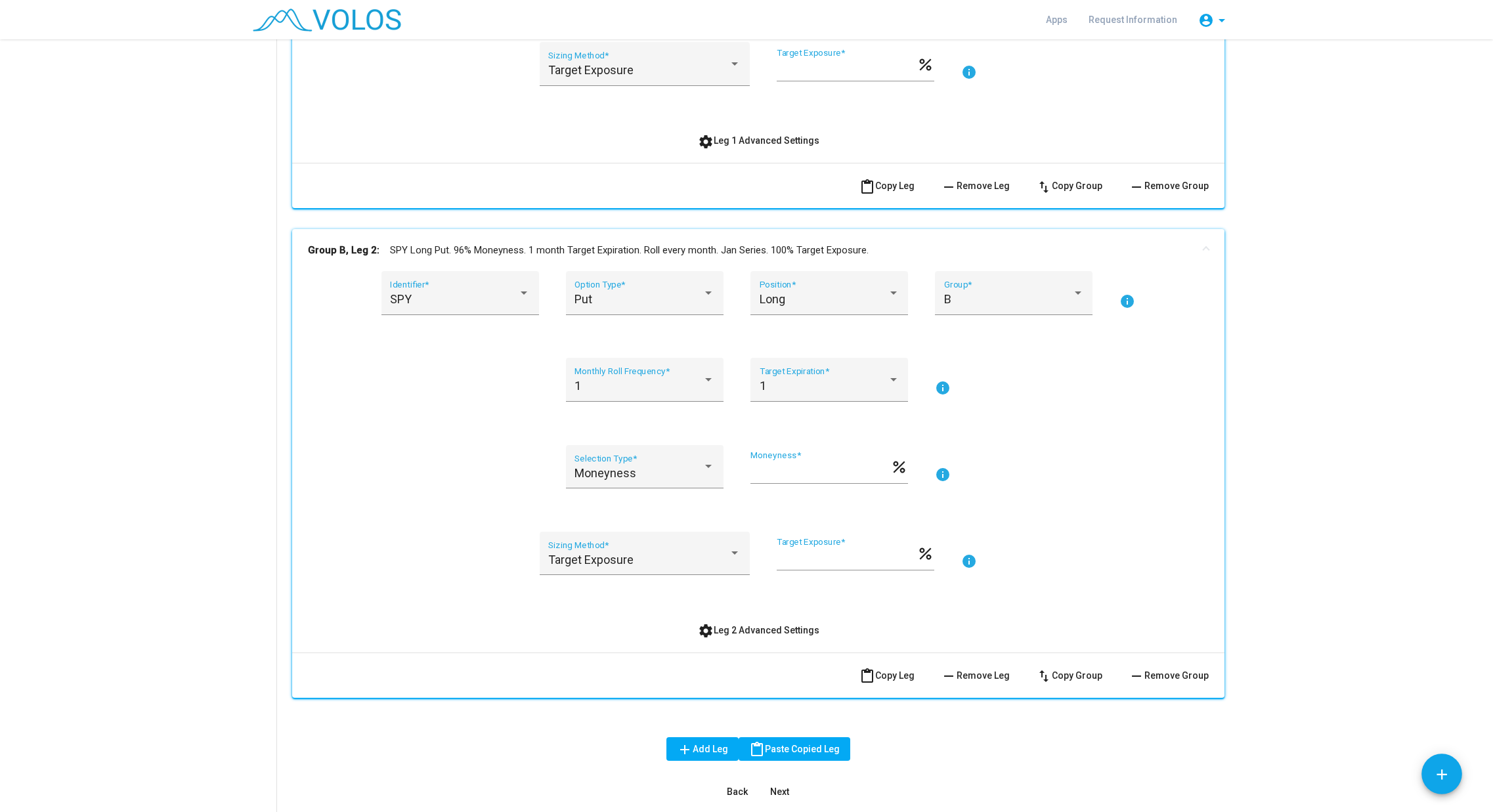
scroll to position [642, 0]
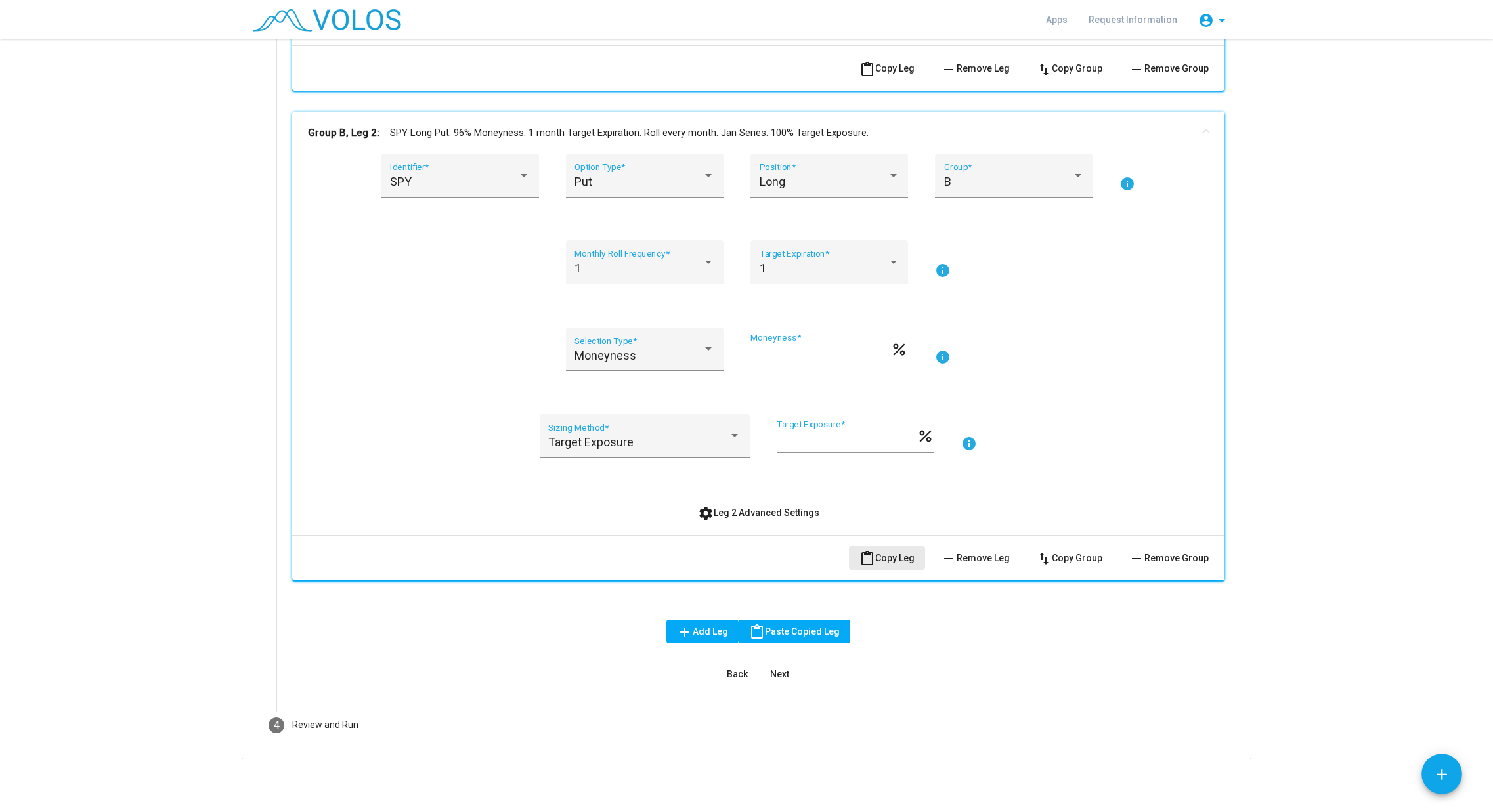
click at [885, 563] on span "content_paste Copy Leg" at bounding box center [887, 558] width 55 height 11
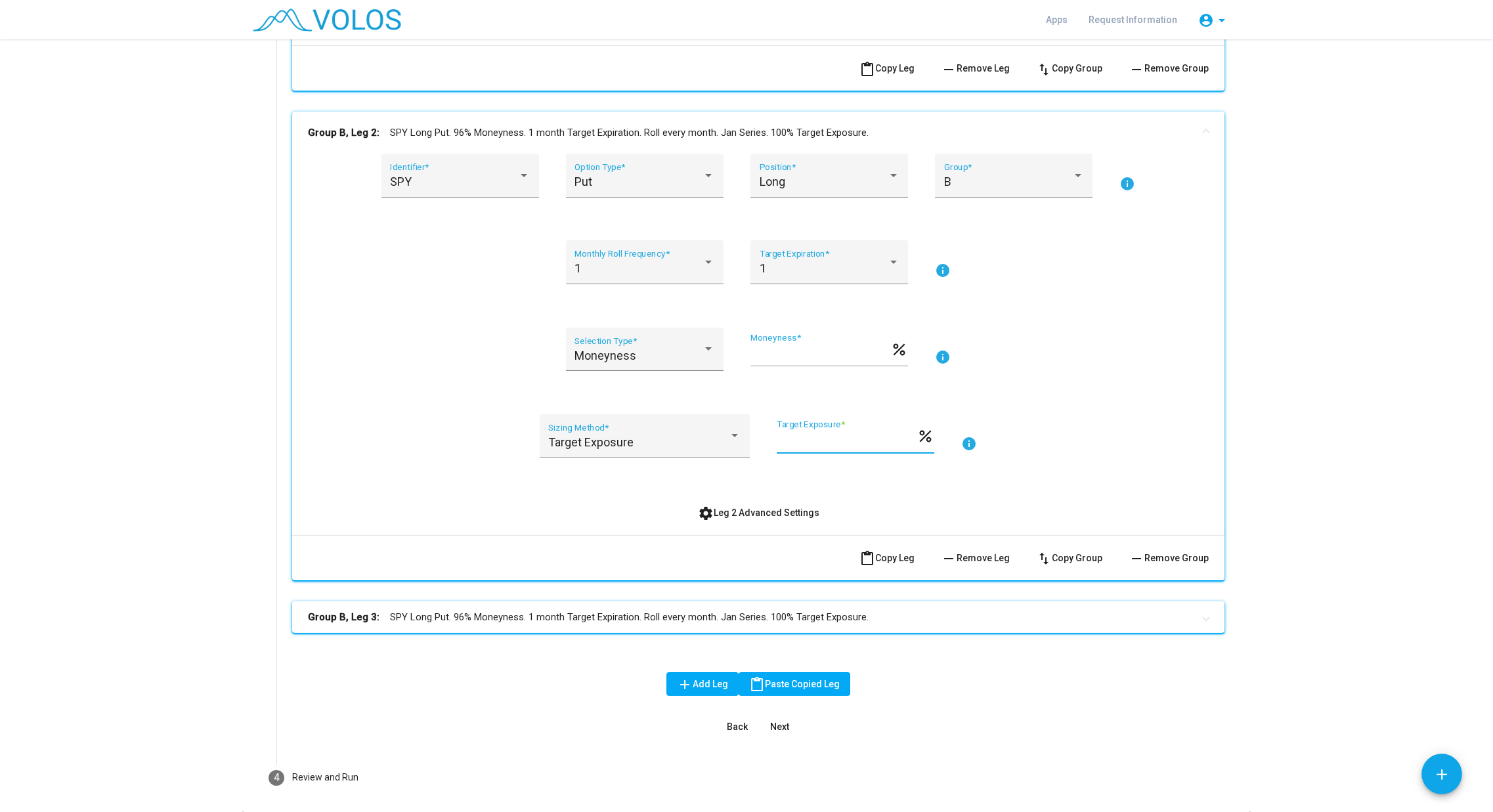
drag, startPoint x: 810, startPoint y: 442, endPoint x: 750, endPoint y: 433, distance: 60.7
click at [750, 433] on div "Target Exposure Sizing Method * *** Target Exposure * percent info" at bounding box center [758, 444] width 901 height 60
type input "**"
click at [1330, 450] on as-strategy-engine-wrapper "**********" at bounding box center [746, 104] width 1493 height 1415
click at [750, 508] on span "settings Leg 2 Advanced Settings" at bounding box center [758, 513] width 122 height 11
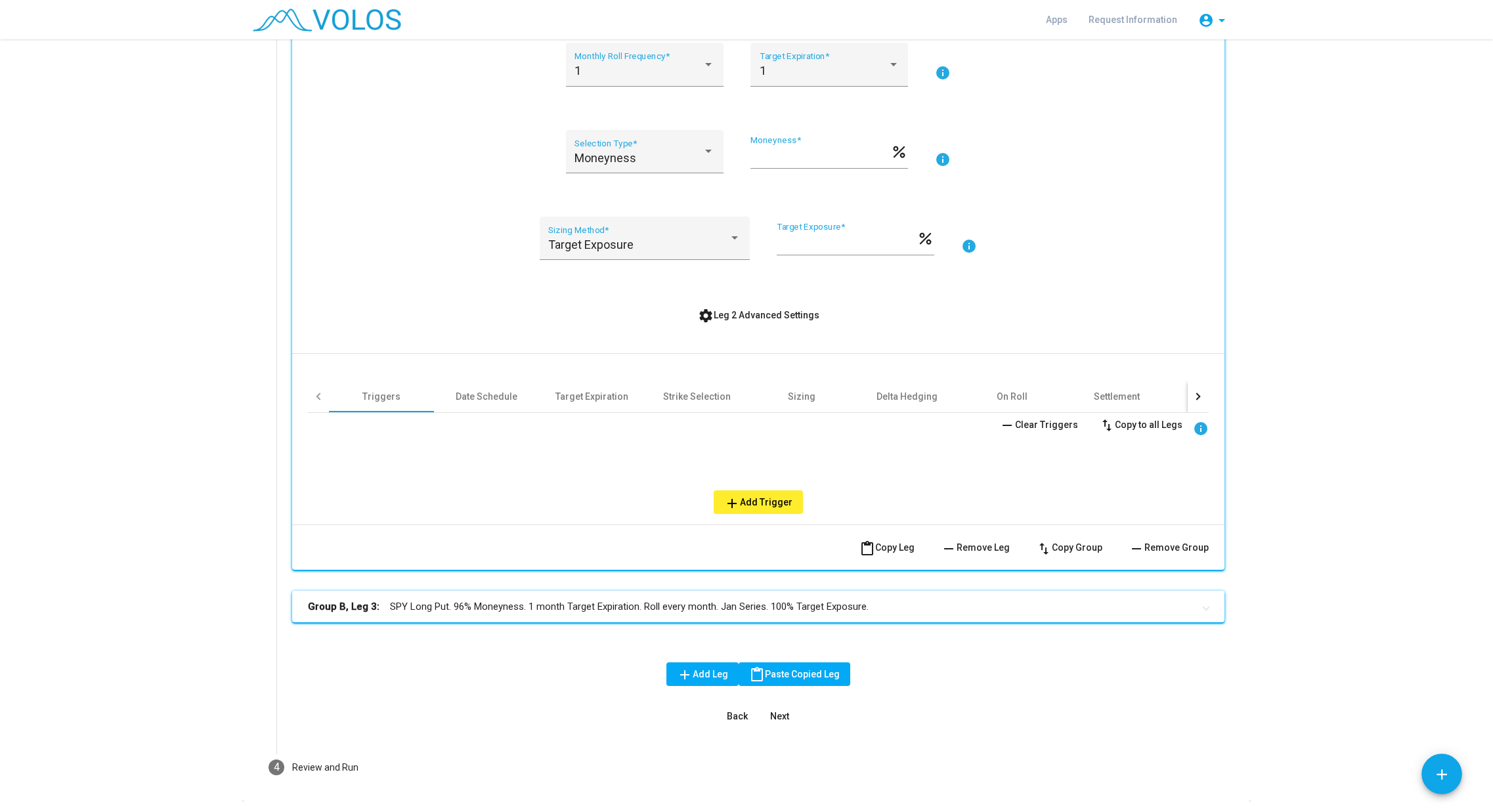
scroll to position [882, 0]
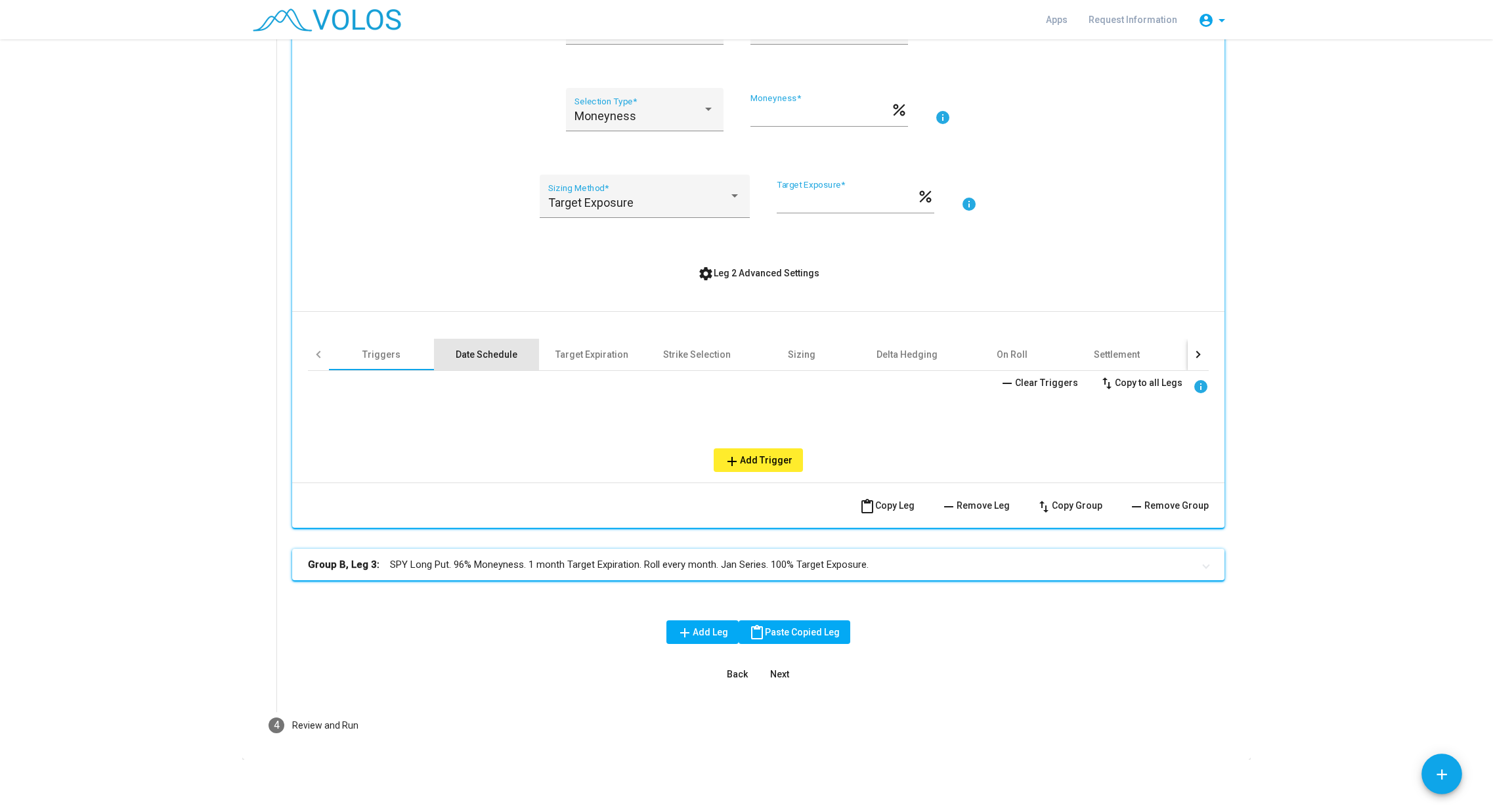
click at [508, 355] on div "Date Schedule" at bounding box center [487, 355] width 62 height 13
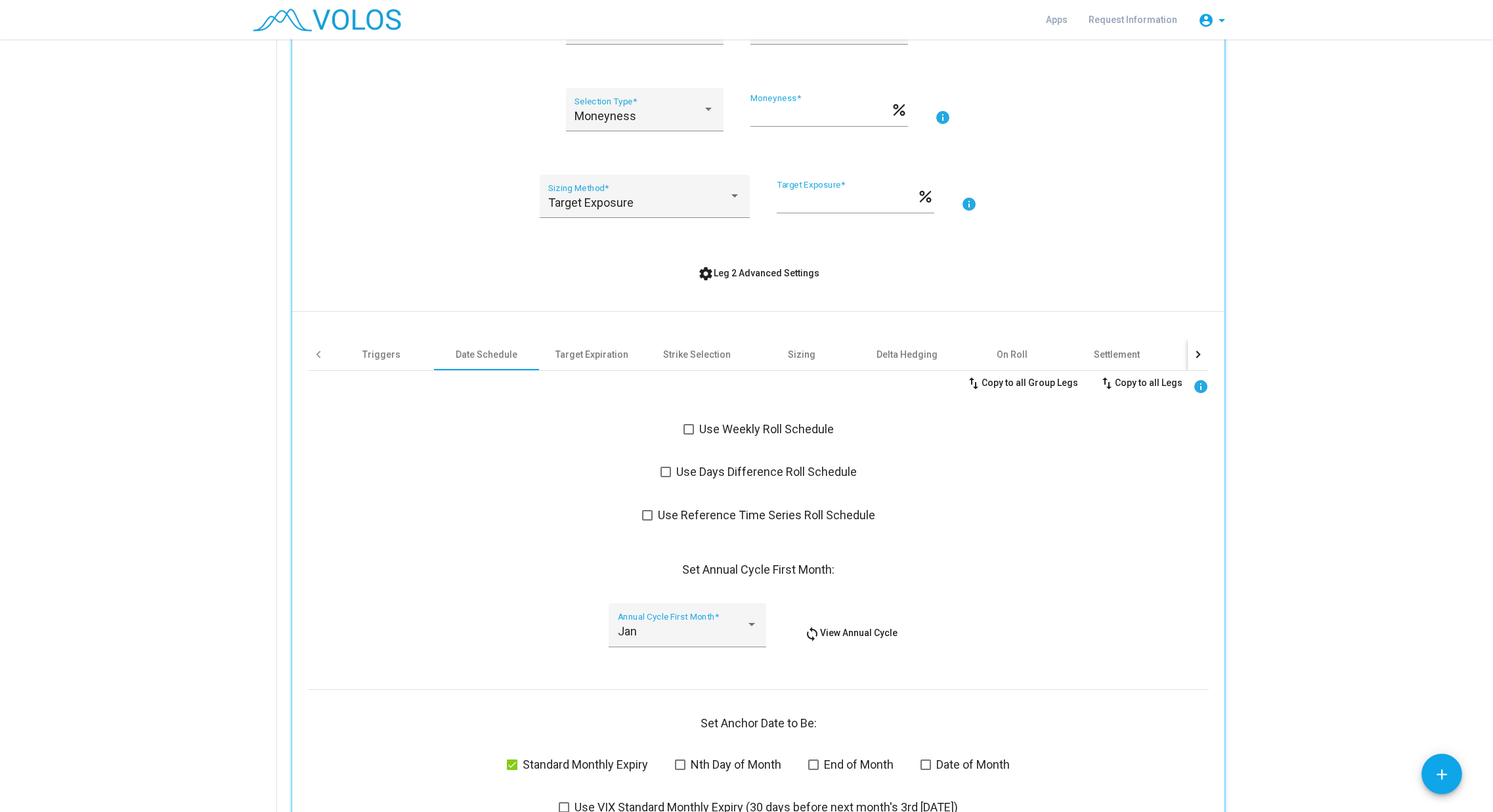
click at [684, 431] on span at bounding box center [689, 430] width 11 height 11
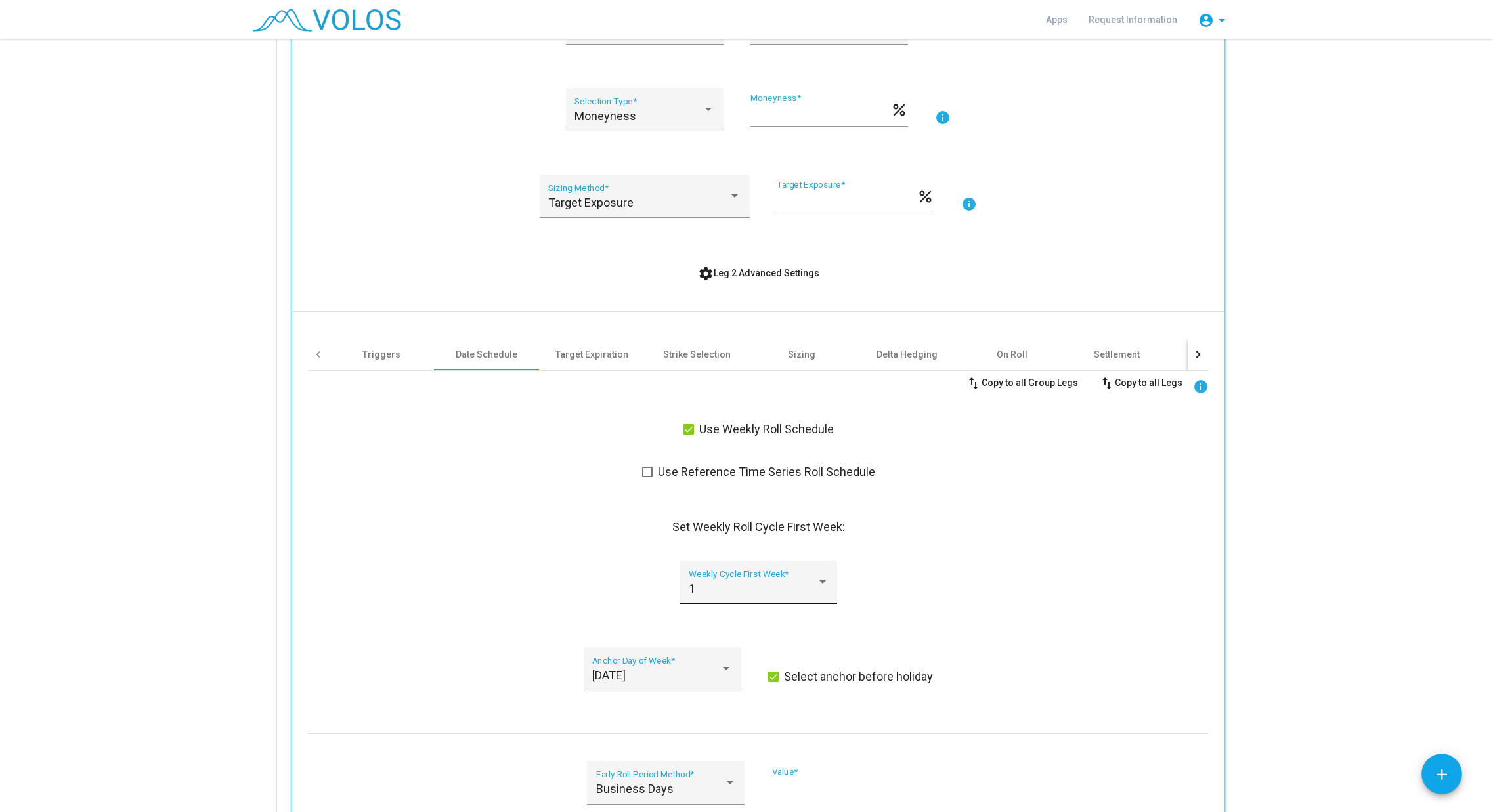
click at [830, 583] on div "1 Weekly Cycle First Week *" at bounding box center [758, 582] width 157 height 44
click at [830, 583] on mat-option "1" at bounding box center [753, 589] width 161 height 36
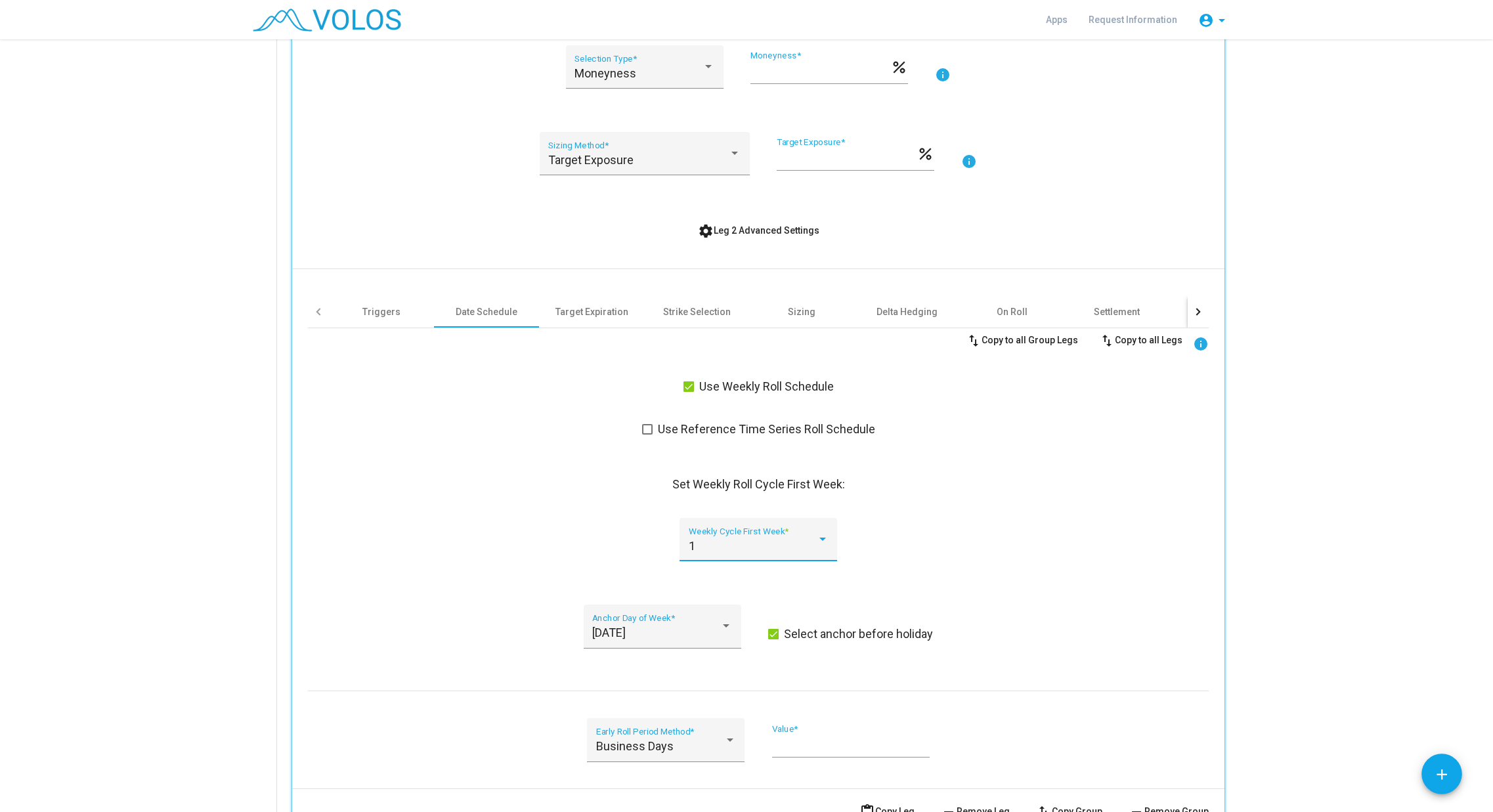
scroll to position [948, 0]
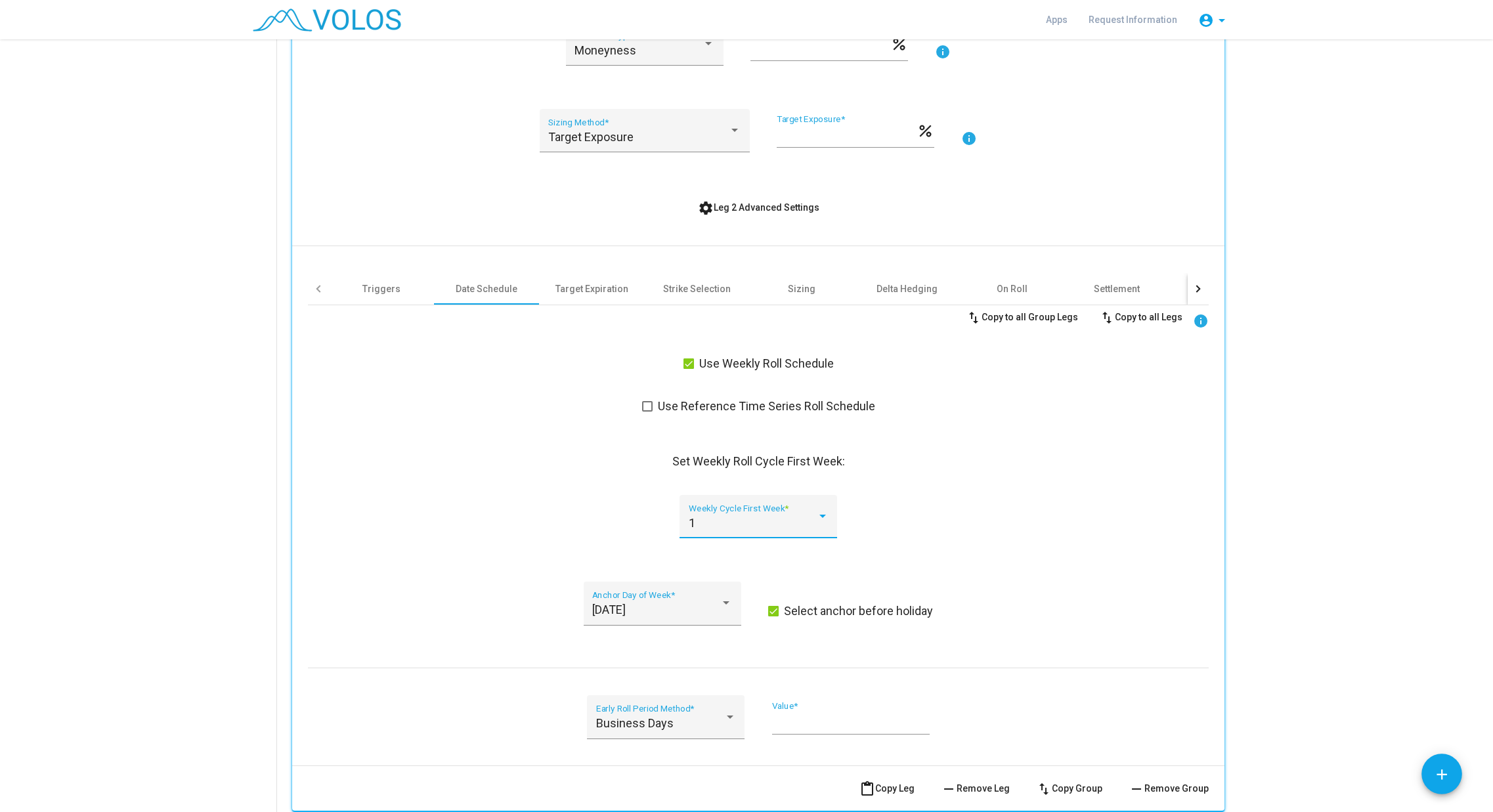
click at [810, 522] on div "1" at bounding box center [753, 524] width 128 height 13
click at [810, 522] on span "1" at bounding box center [754, 523] width 140 height 36
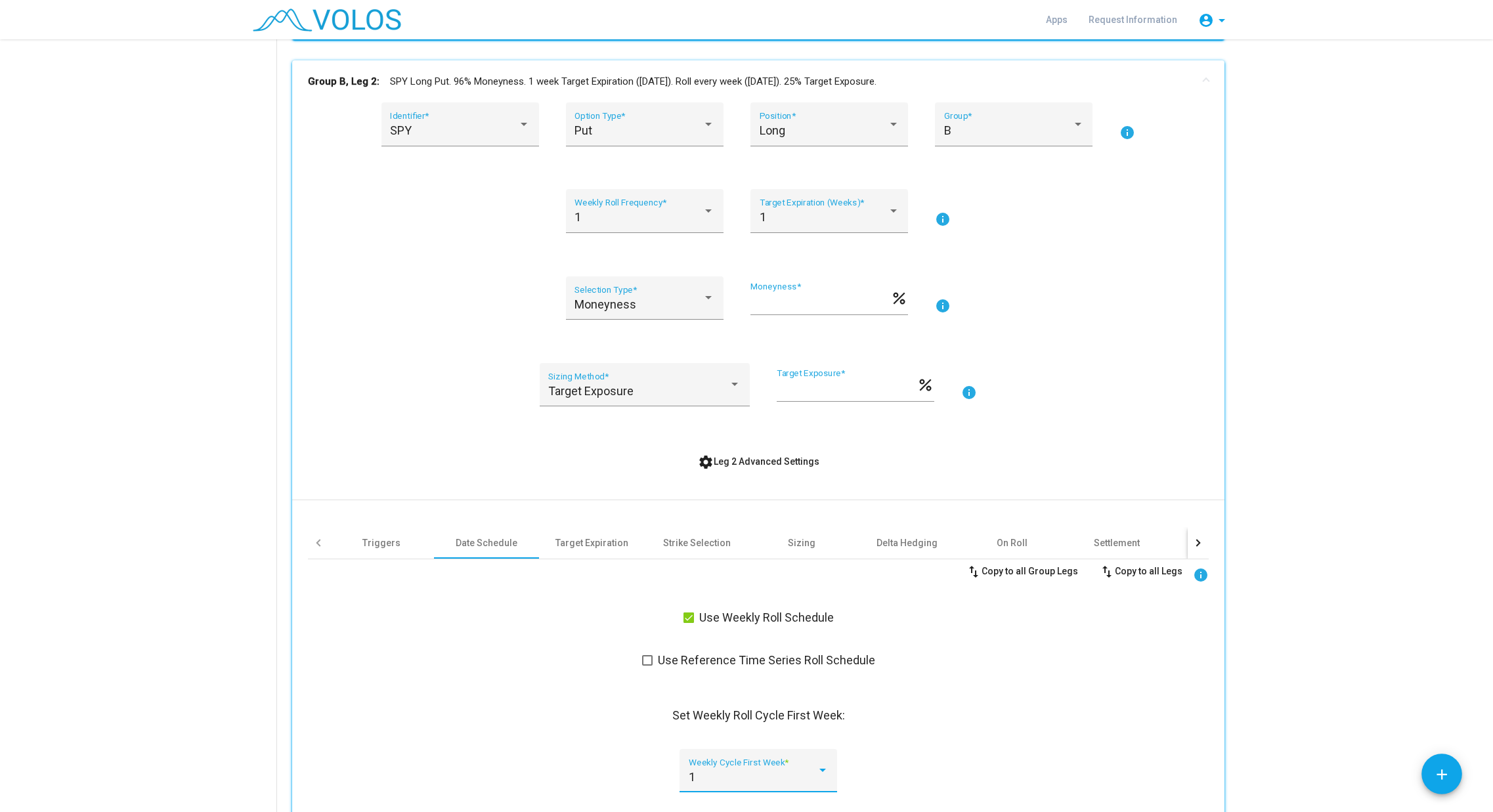
scroll to position [685, 0]
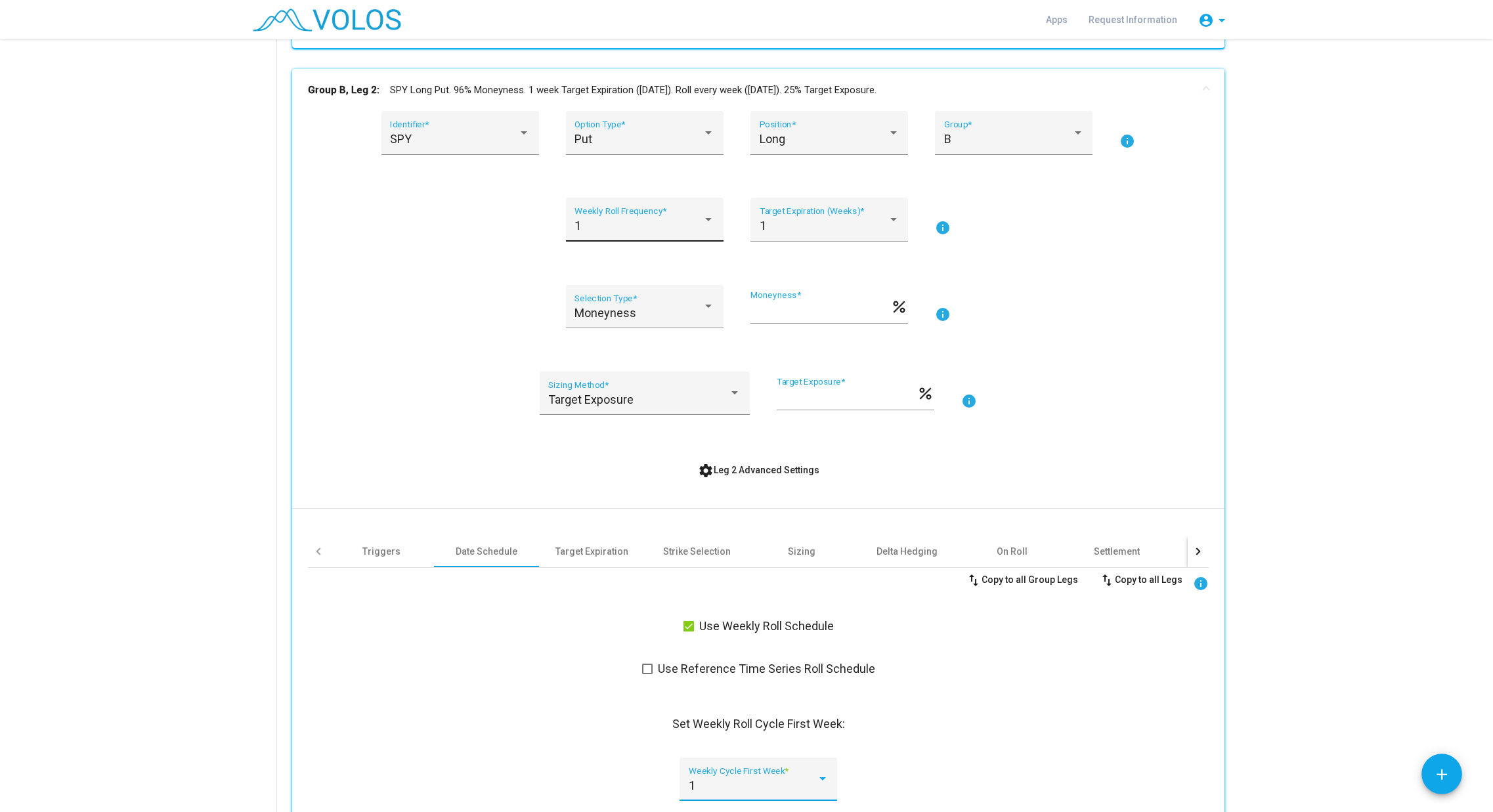
click at [709, 232] on div "1" at bounding box center [645, 226] width 140 height 13
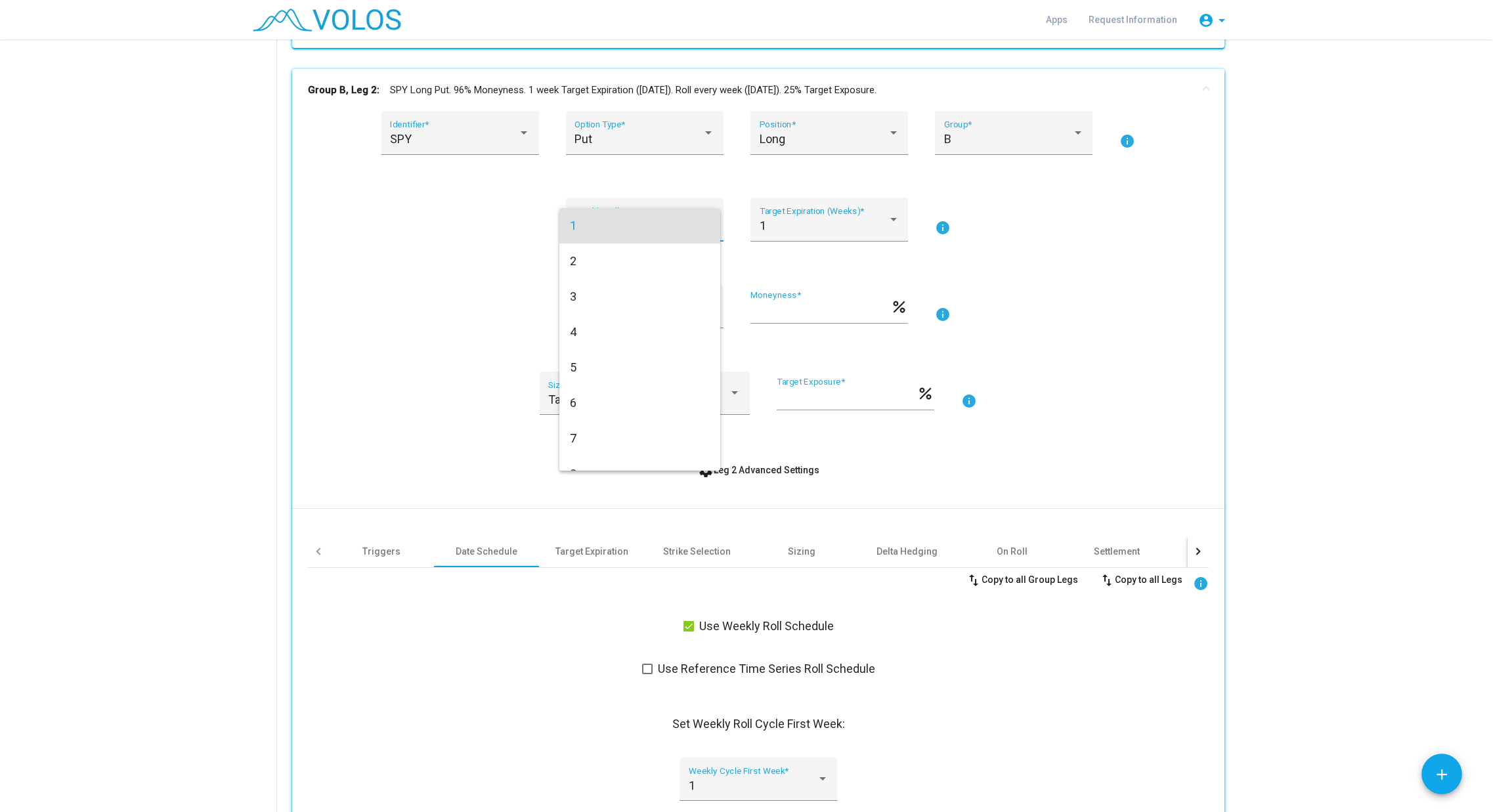
click at [873, 229] on div at bounding box center [746, 406] width 1493 height 812
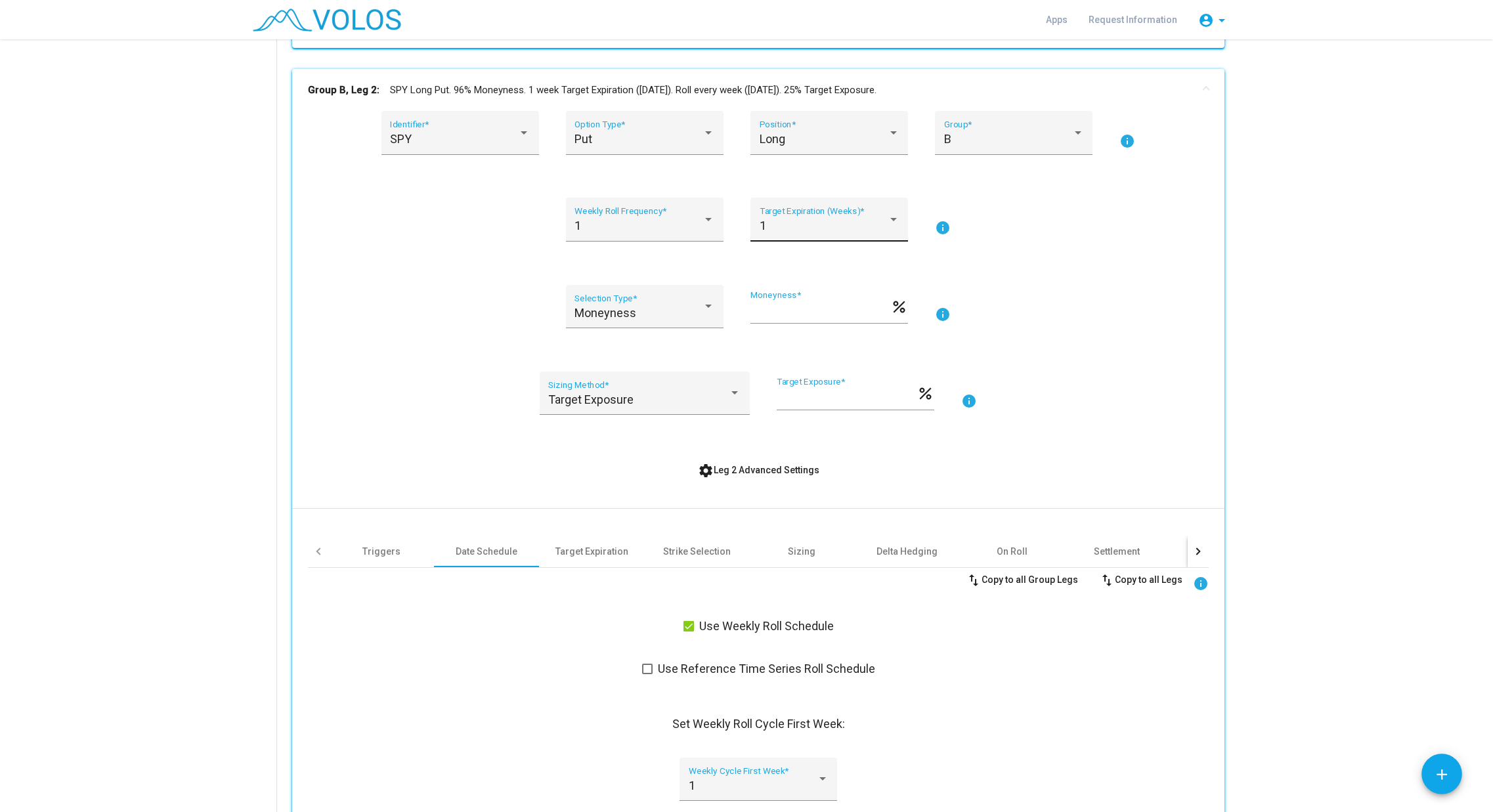
click at [894, 227] on div "1 Target Expiration (Weeks) *" at bounding box center [829, 219] width 157 height 44
click at [774, 337] on span "4" at bounding box center [824, 332] width 140 height 36
click at [711, 229] on div "1 Weekly Roll Frequency *" at bounding box center [645, 219] width 157 height 44
